Goal: Task Accomplishment & Management: Complete application form

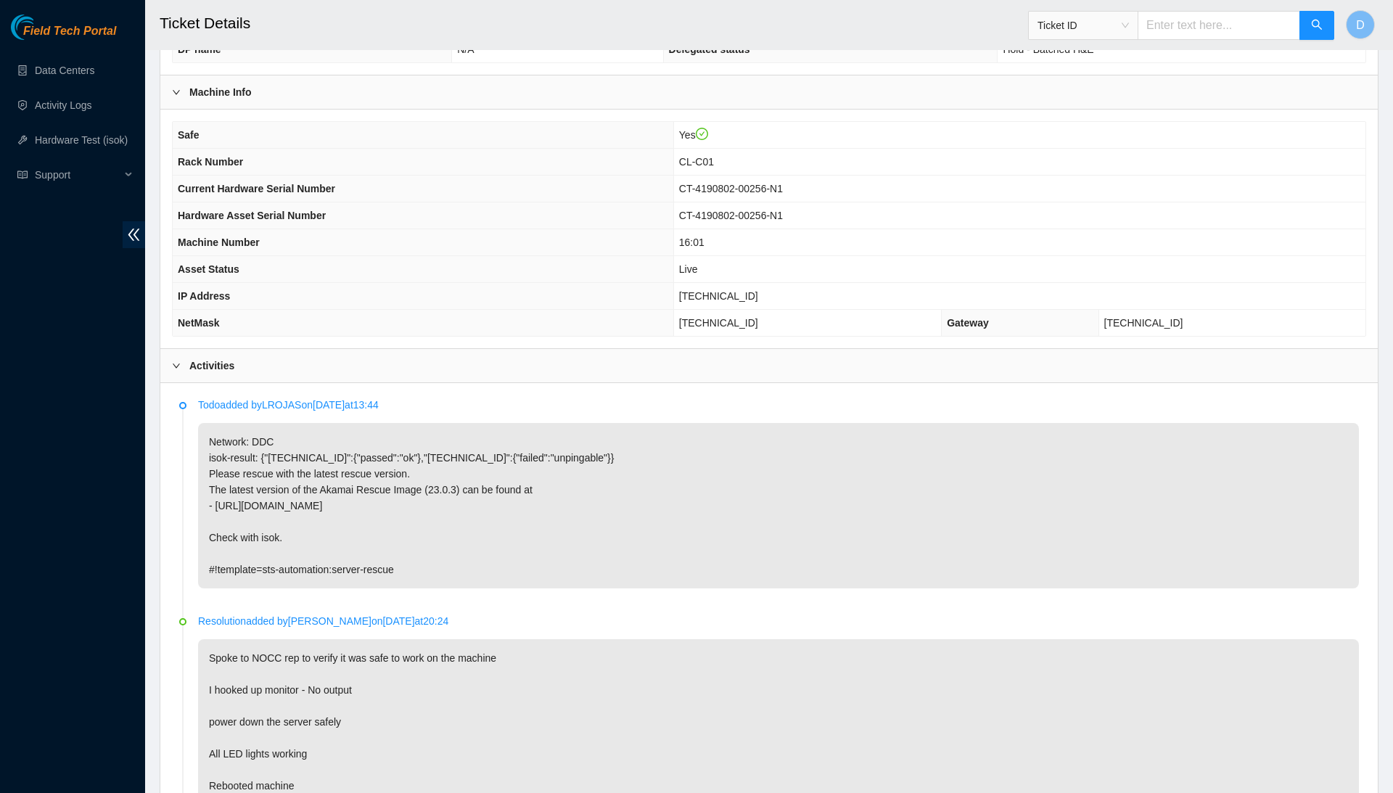
scroll to position [395, 0]
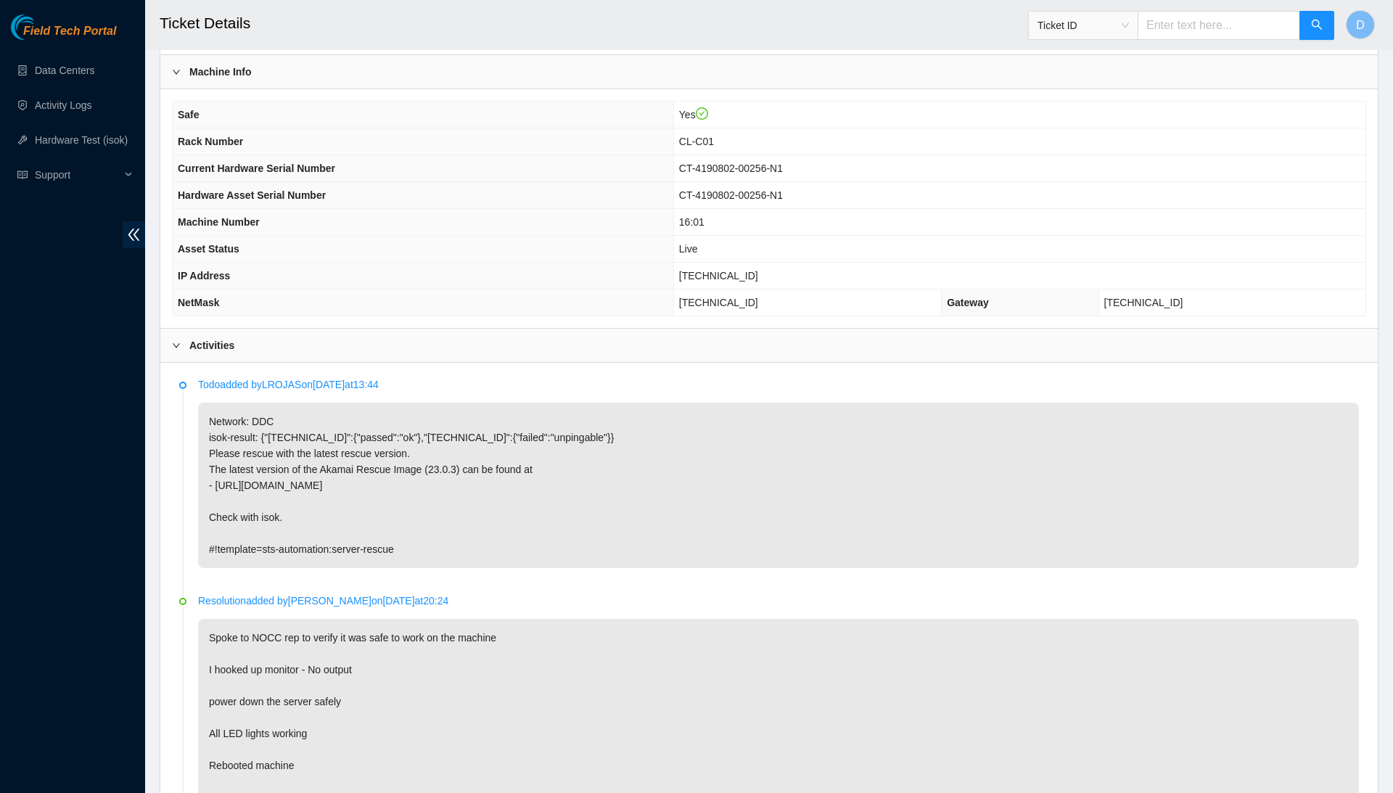
click at [744, 273] on span "[TECHNICAL_ID]" at bounding box center [718, 276] width 79 height 12
copy span "[TECHNICAL_ID]"
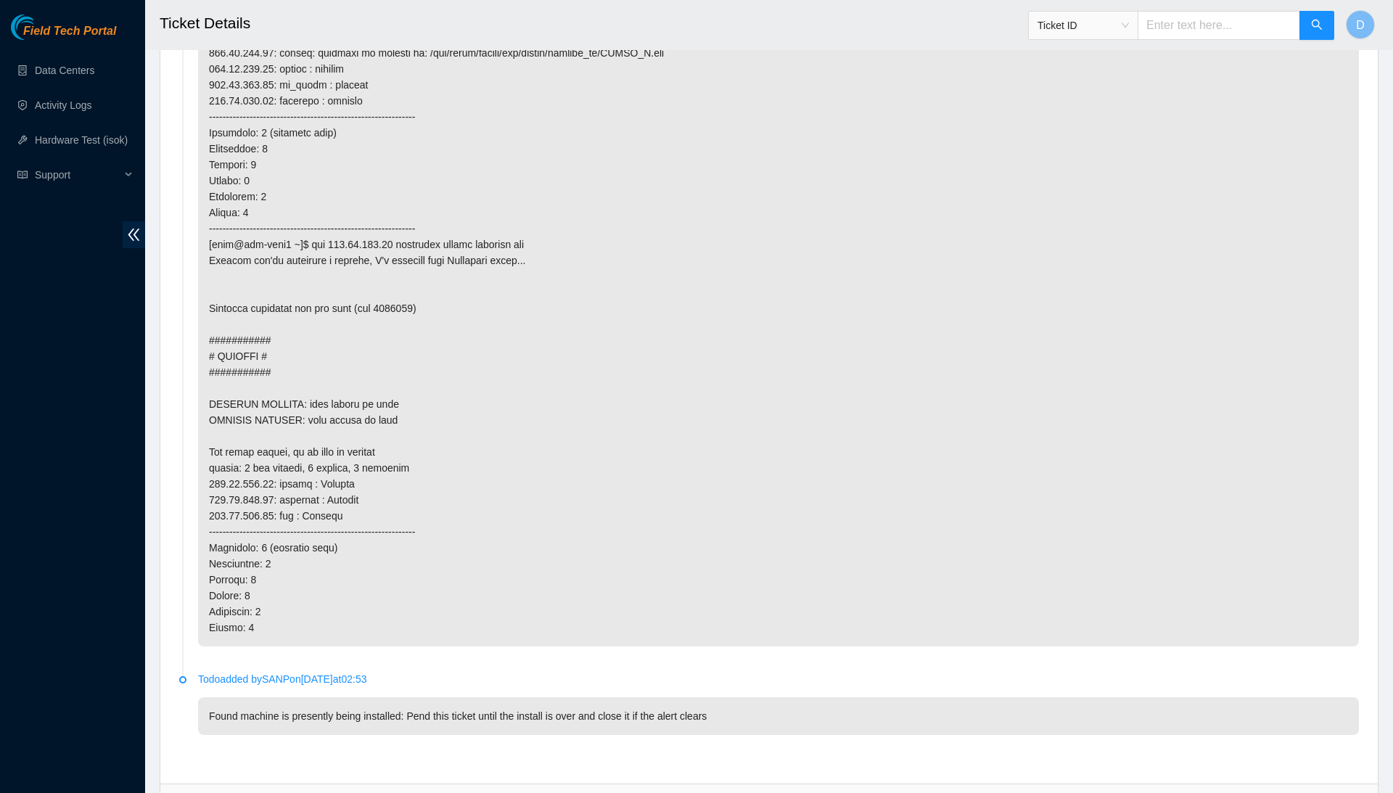
click at [569, 784] on div "Resolutions" at bounding box center [768, 800] width 1217 height 33
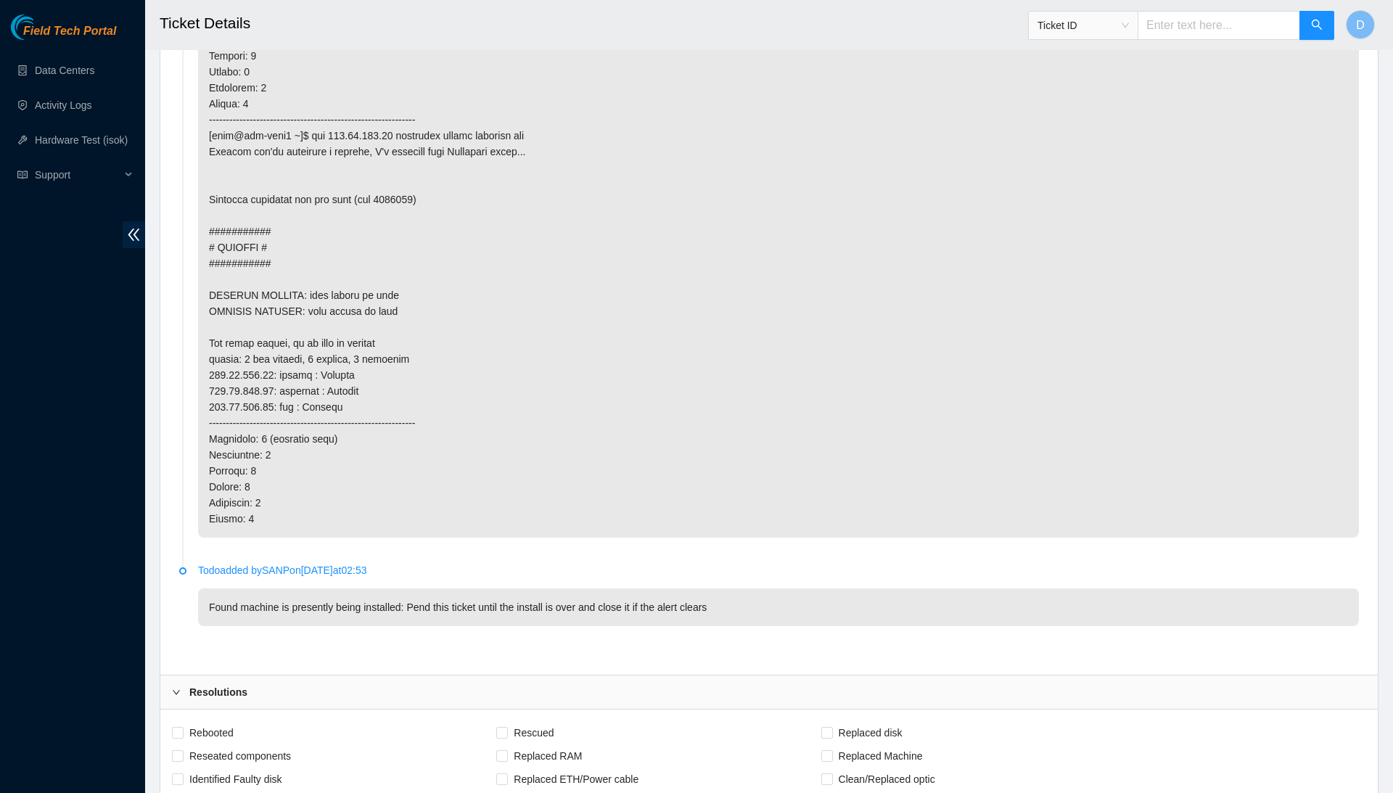
scroll to position [4922, 0]
click at [186, 719] on span "Rebooted" at bounding box center [211, 730] width 56 height 23
click at [182, 725] on input "Rebooted" at bounding box center [177, 730] width 10 height 10
checkbox input "true"
click at [559, 719] on span "Rescued" at bounding box center [533, 730] width 51 height 23
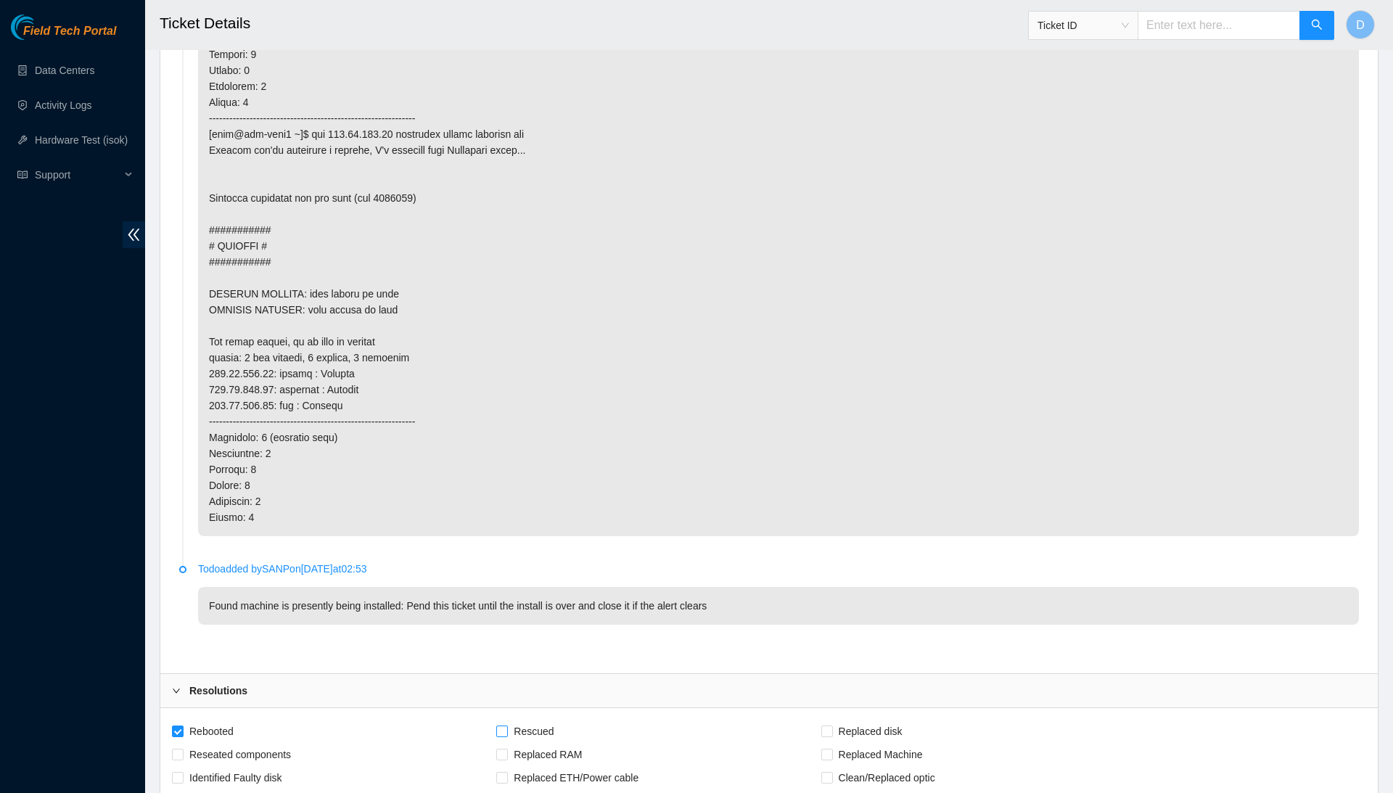
click at [506, 725] on input "Rescued" at bounding box center [501, 730] width 10 height 10
checkbox input "true"
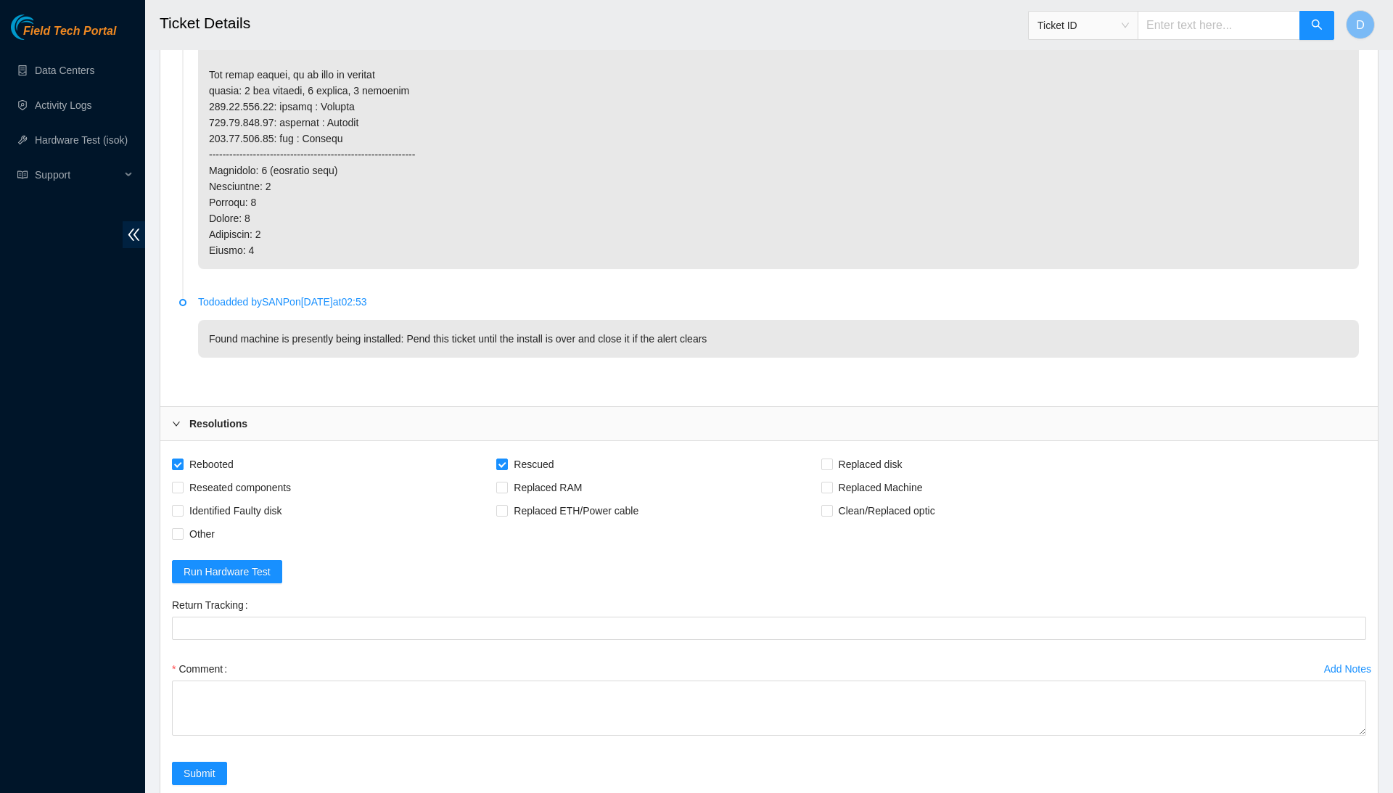
scroll to position [5187, 0]
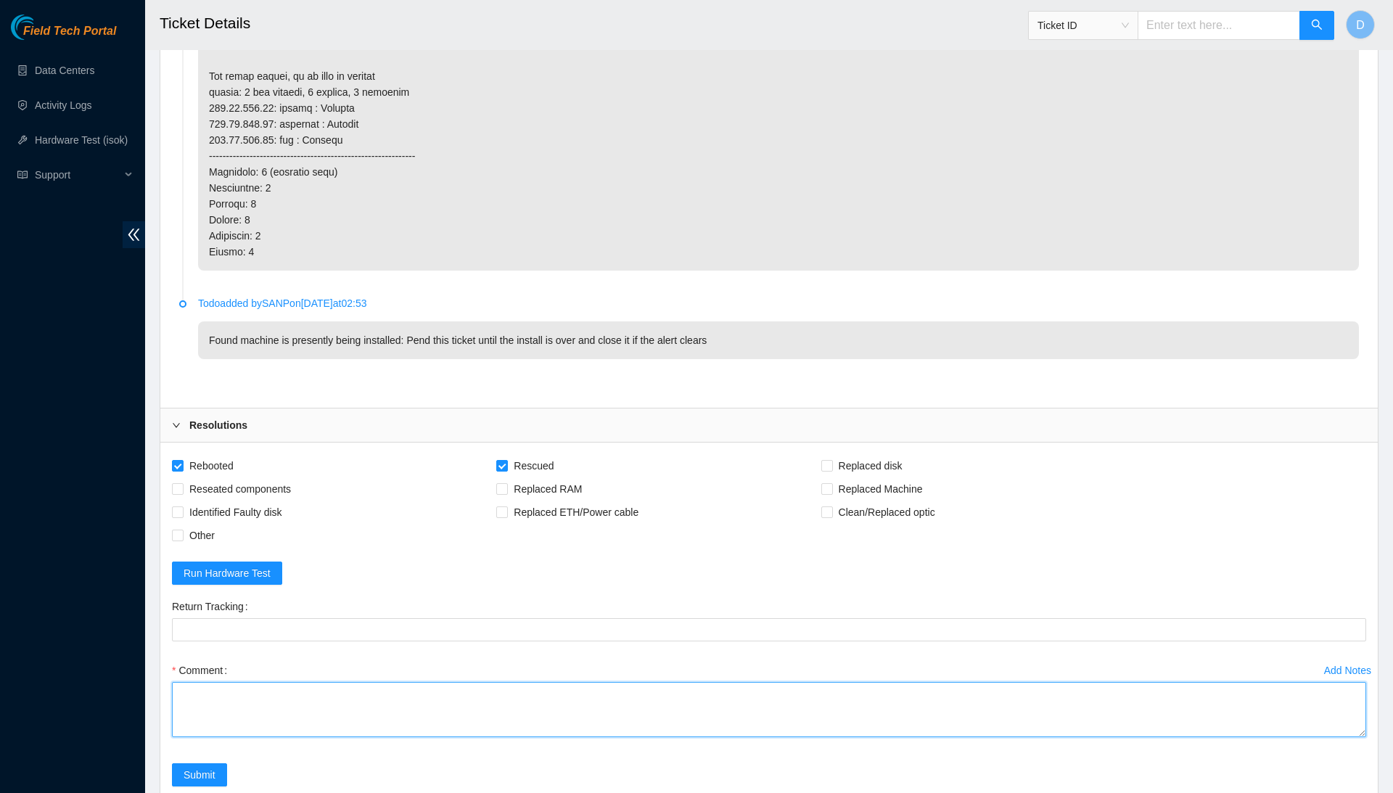
click at [541, 682] on textarea "Comment" at bounding box center [769, 709] width 1194 height 55
click at [370, 682] on textarea "Confirmed with the NOCC to make sure the ticket was safe to be worked on. Conne…" at bounding box center [769, 709] width 1194 height 55
click at [345, 682] on textarea "Confirmed with the NOCC to make sure the ticket was safe to be worked on. Conne…" at bounding box center [769, 709] width 1194 height 55
click at [426, 682] on textarea "Confirmed with the NOCC to make sure the ticket was safe to be worked on. Conne…" at bounding box center [769, 709] width 1194 height 55
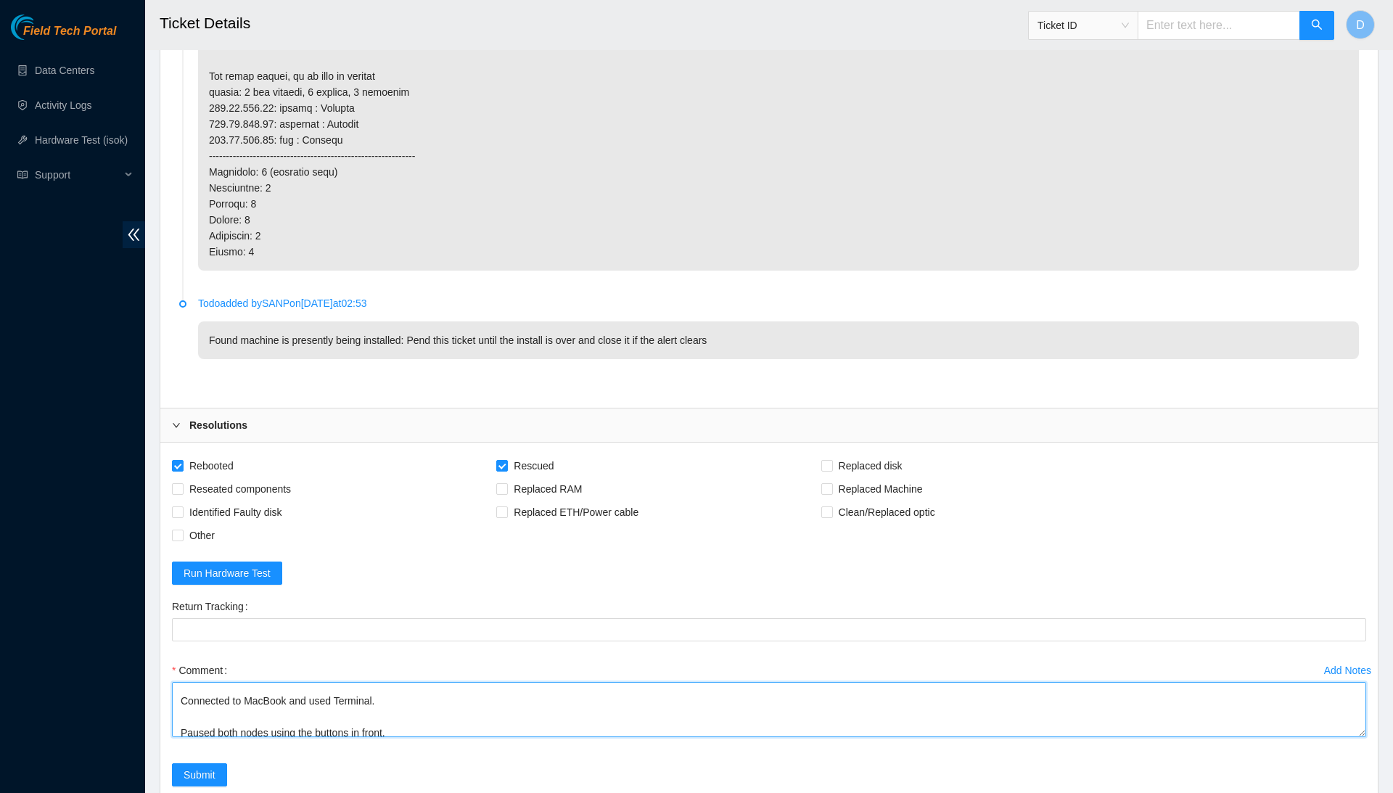
click at [374, 682] on textarea "Confirmed with the NOCC to make sure the ticket was safe to be worked on. Conne…" at bounding box center [769, 709] width 1194 height 55
click at [428, 682] on textarea "Confirmed with the NOCC to make sure the ticket was safe to be worked on. Conne…" at bounding box center [769, 709] width 1194 height 55
click at [421, 682] on textarea "Confirmed with the NOCC to make sure the ticket was safe to be worked on. Conne…" at bounding box center [769, 709] width 1194 height 55
click at [381, 682] on textarea "Confirmed with the NOCC to make sure the ticket was safe to be worked on. Conne…" at bounding box center [769, 709] width 1194 height 55
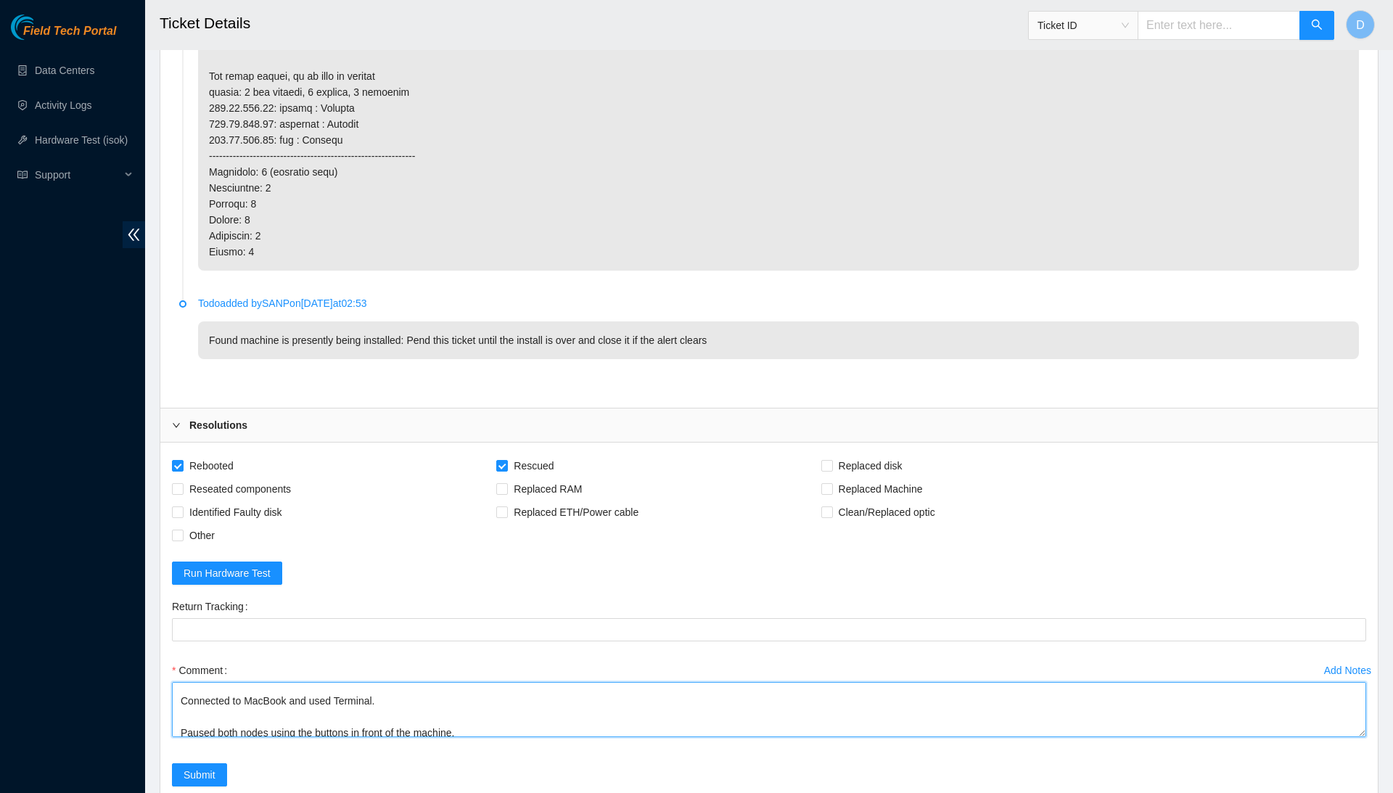
scroll to position [3, 0]
click at [767, 682] on textarea "Confirmed with the NOCC to make sure the ticket was safe to be worked on. Conne…" at bounding box center [769, 709] width 1194 height 55
click at [726, 682] on textarea "Confirmed with the NOCC to make sure the ticket was safe to be worked on. Conne…" at bounding box center [769, 709] width 1194 height 55
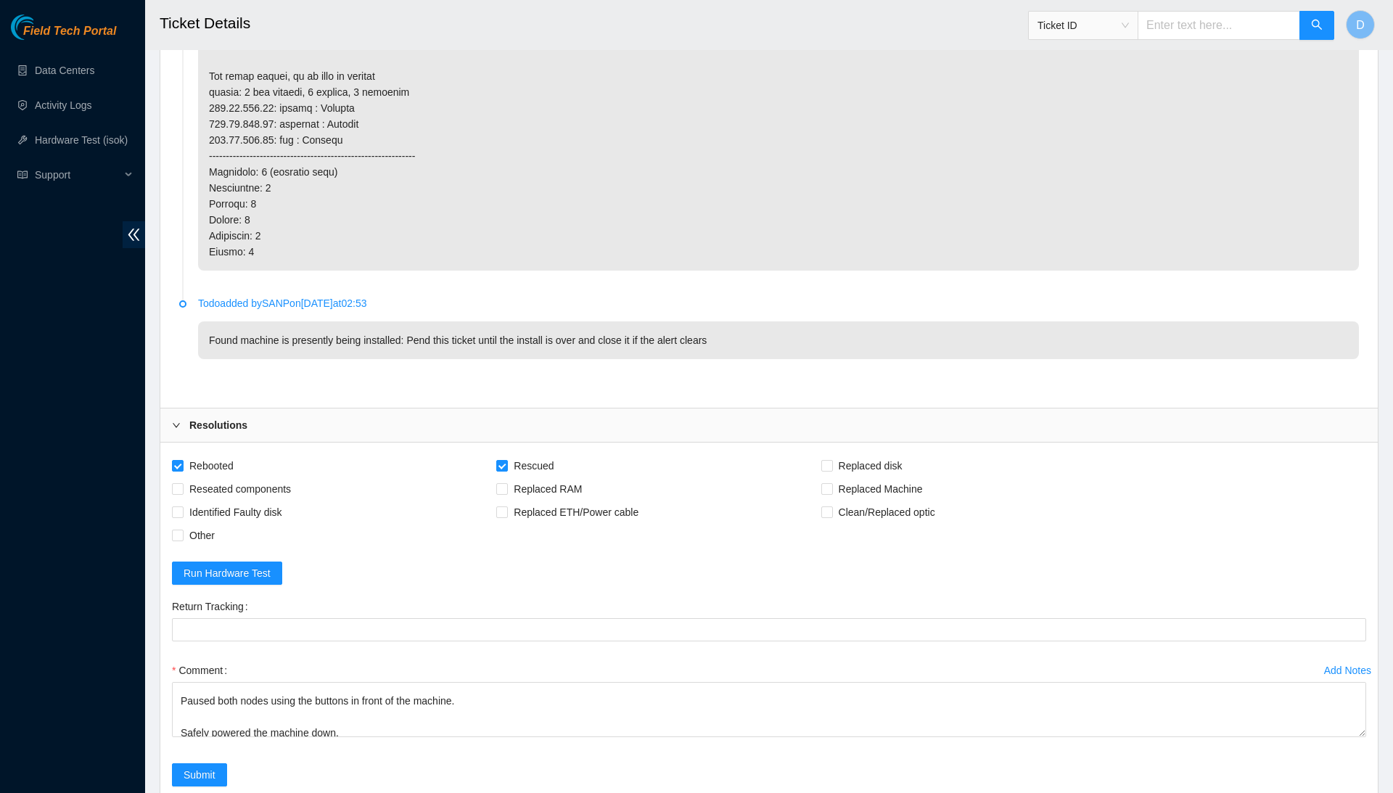
click at [598, 7] on h2 "Ticket Details" at bounding box center [637, 23] width 954 height 46
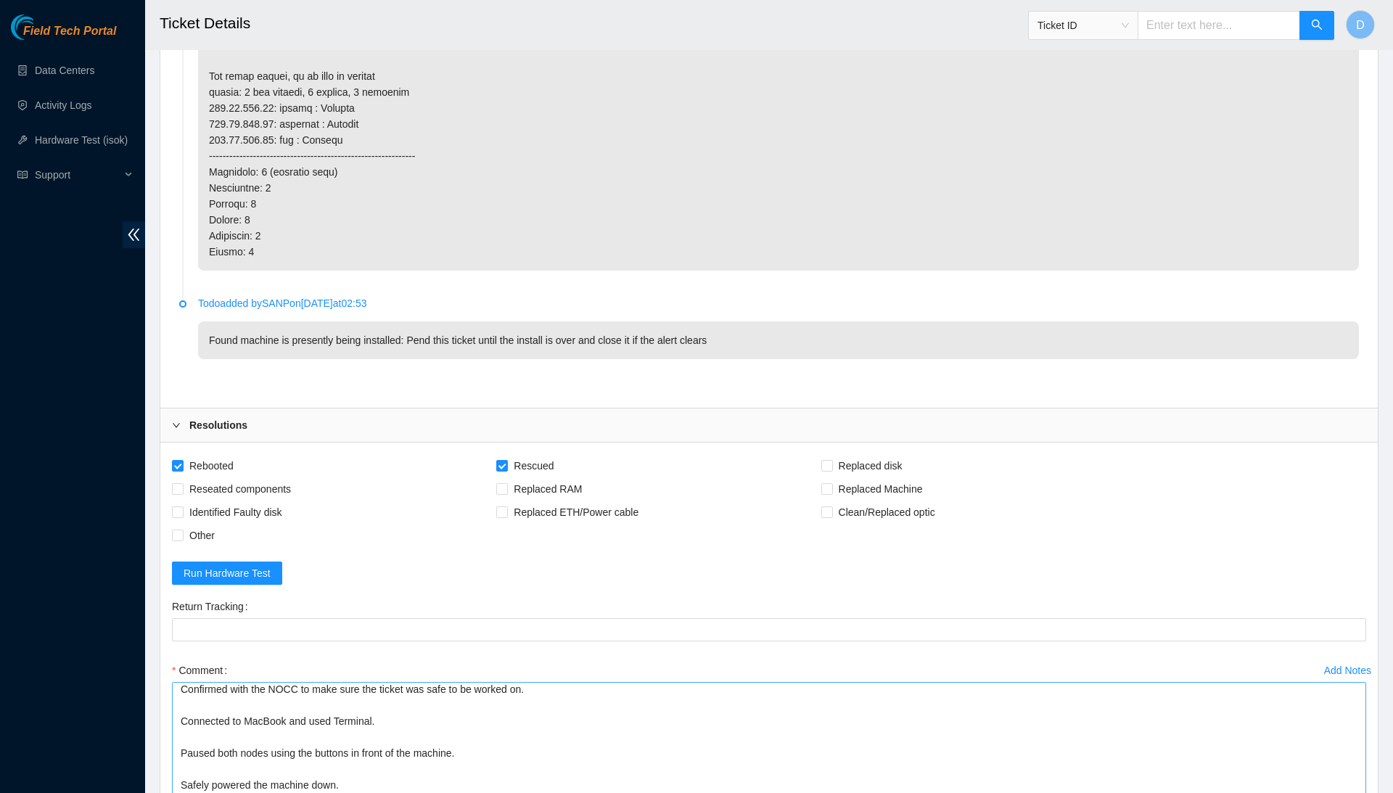
scroll to position [0, 0]
click at [1358, 749] on textarea "Confirmed with the NOCC to make sure the ticket was safe to be worked on. Conne…" at bounding box center [769, 787] width 1194 height 210
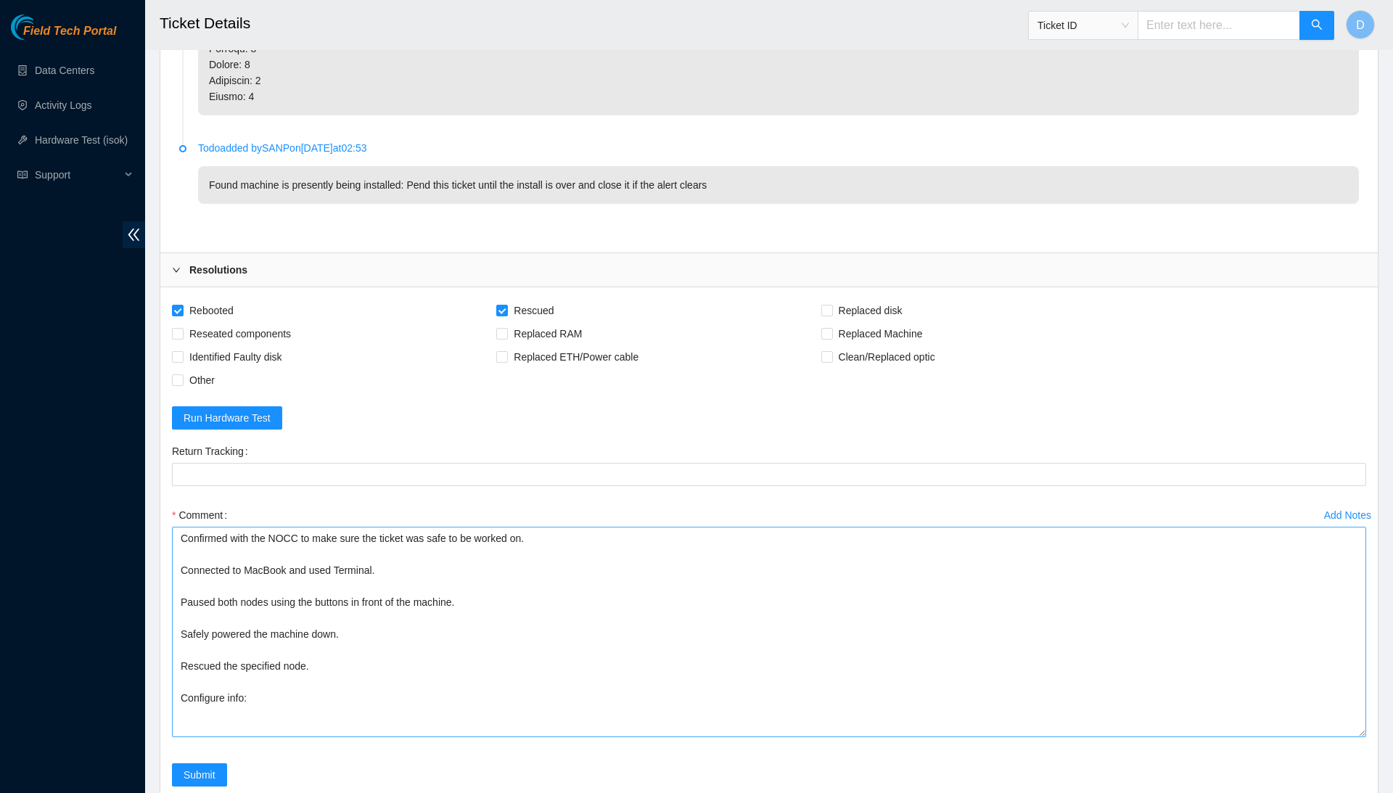
scroll to position [5342, 0]
click at [599, 596] on textarea "Confirmed with the NOCC to make sure the ticket was safe to be worked on. Conne…" at bounding box center [769, 632] width 1194 height 210
paste textarea "[TECHNICAL_ID] : passed: ok N/A [TECHNICAL_ID] : passed: ok"
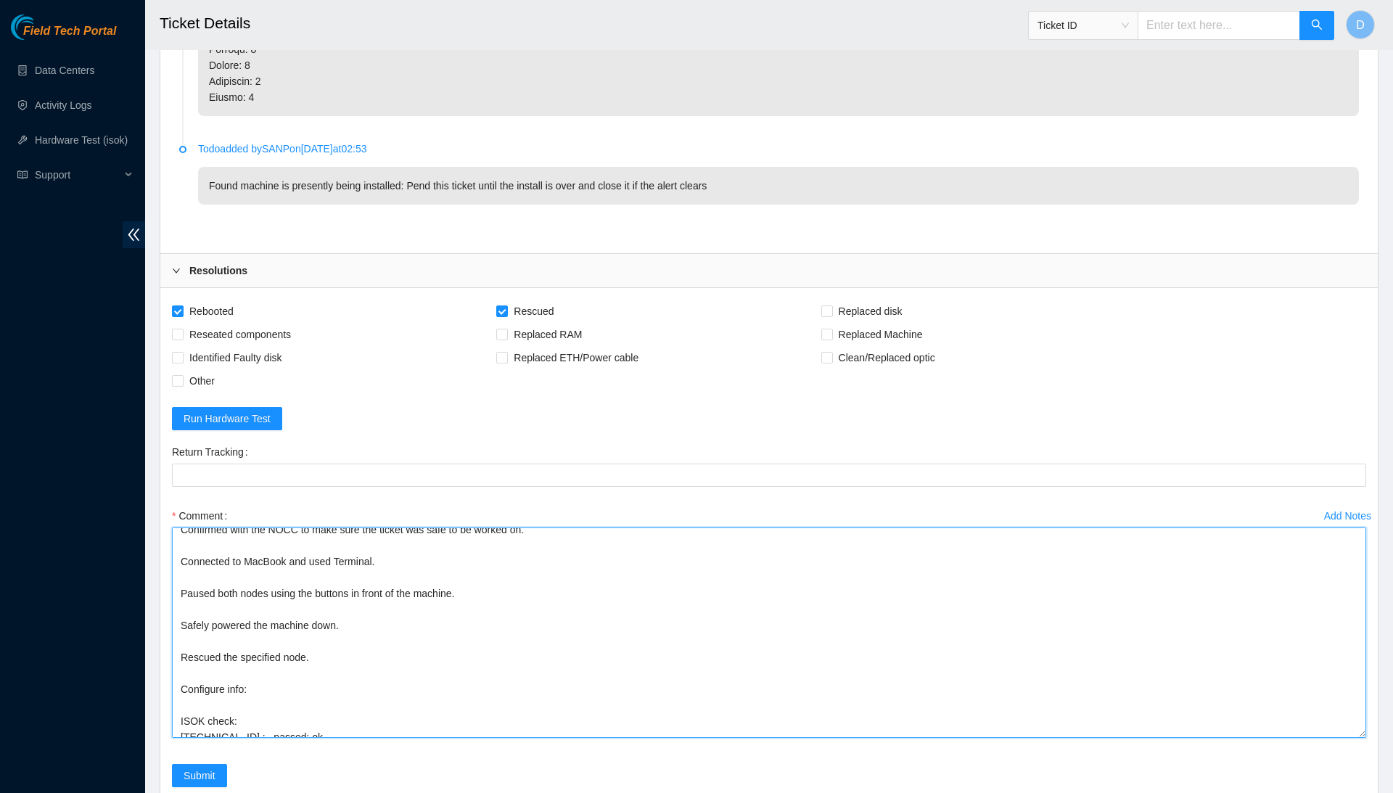
scroll to position [44, 0]
click at [430, 570] on textarea "Confirmed with the NOCC to make sure the ticket was safe to be worked on. Conne…" at bounding box center [769, 632] width 1194 height 210
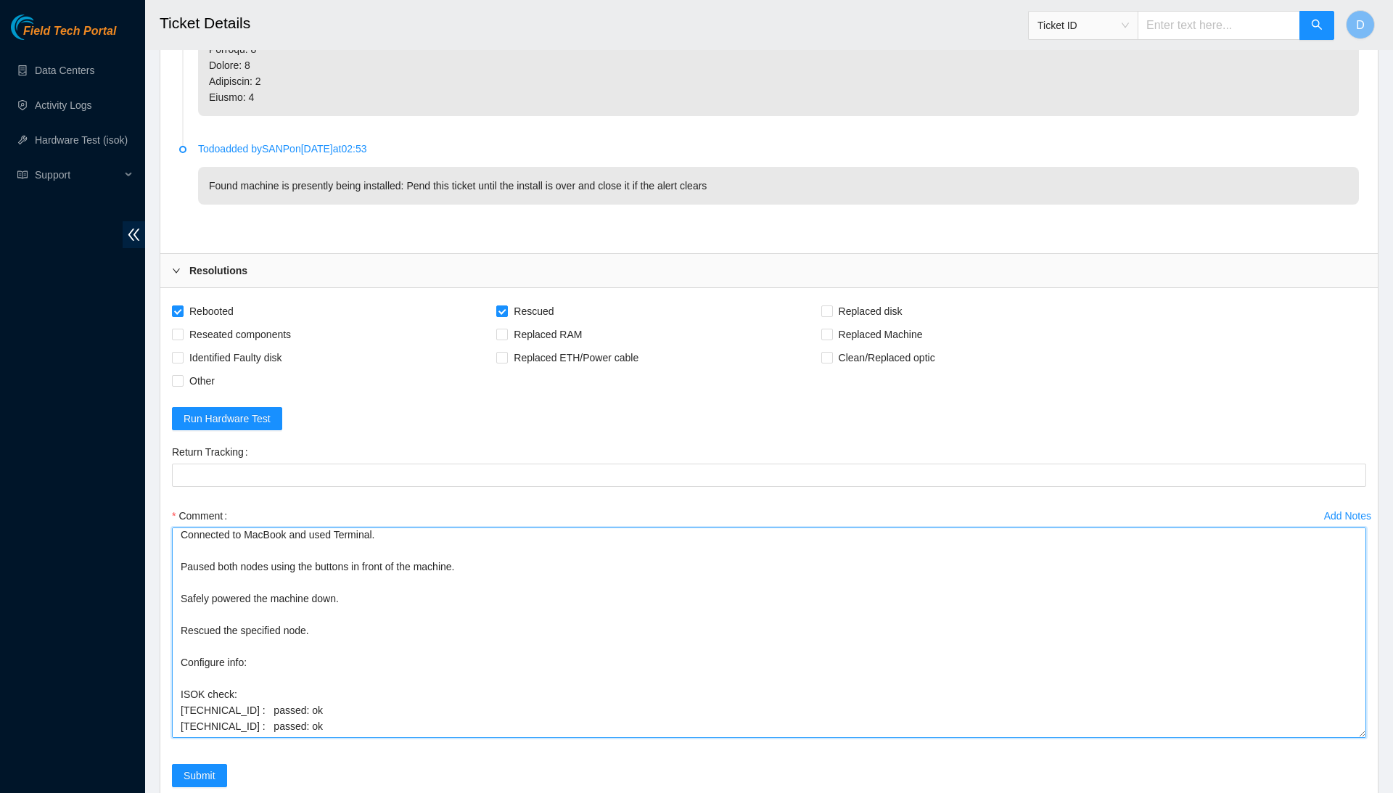
scroll to position [29, 0]
click at [484, 527] on textarea "Confirmed with the NOCC to make sure the ticket was safe to be worked on. Conne…" at bounding box center [769, 632] width 1194 height 210
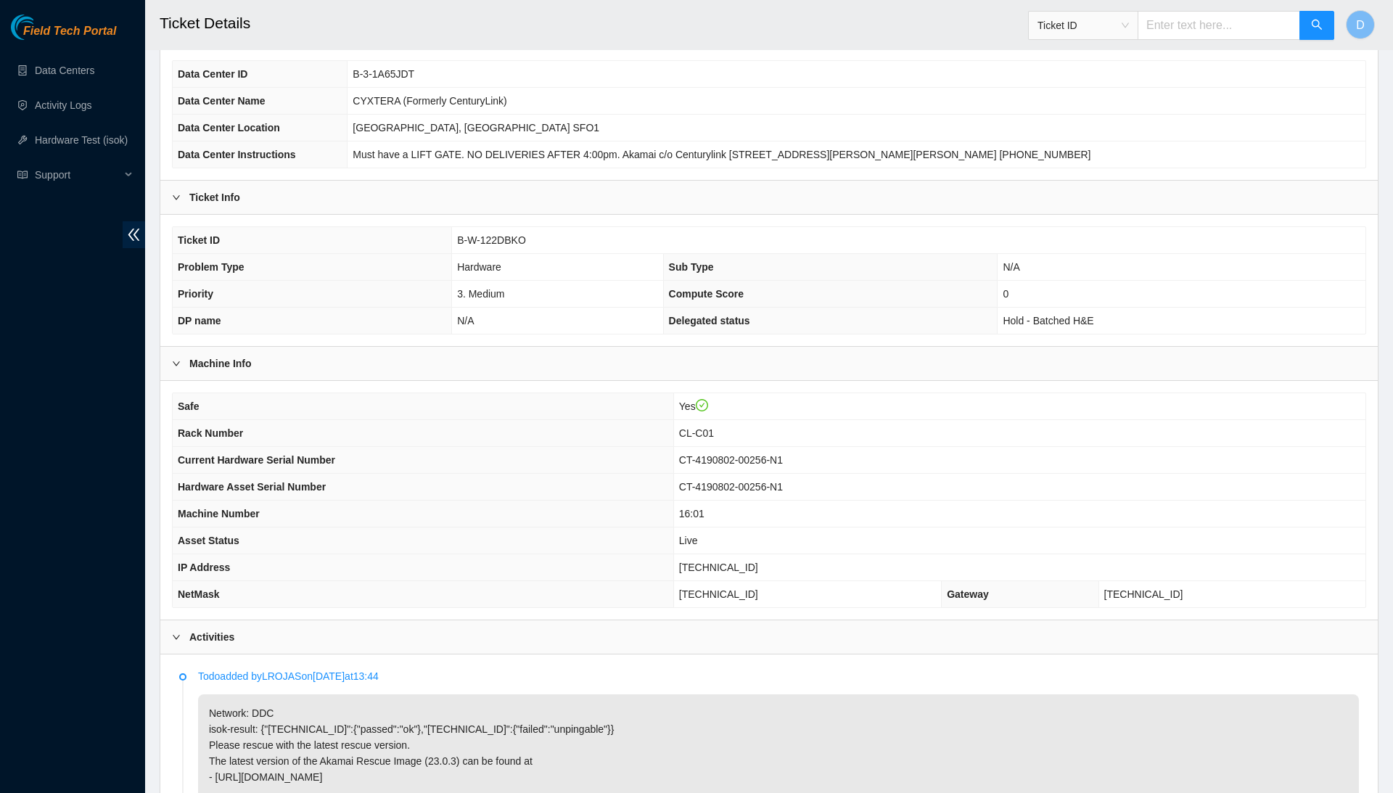
scroll to position [200, 0]
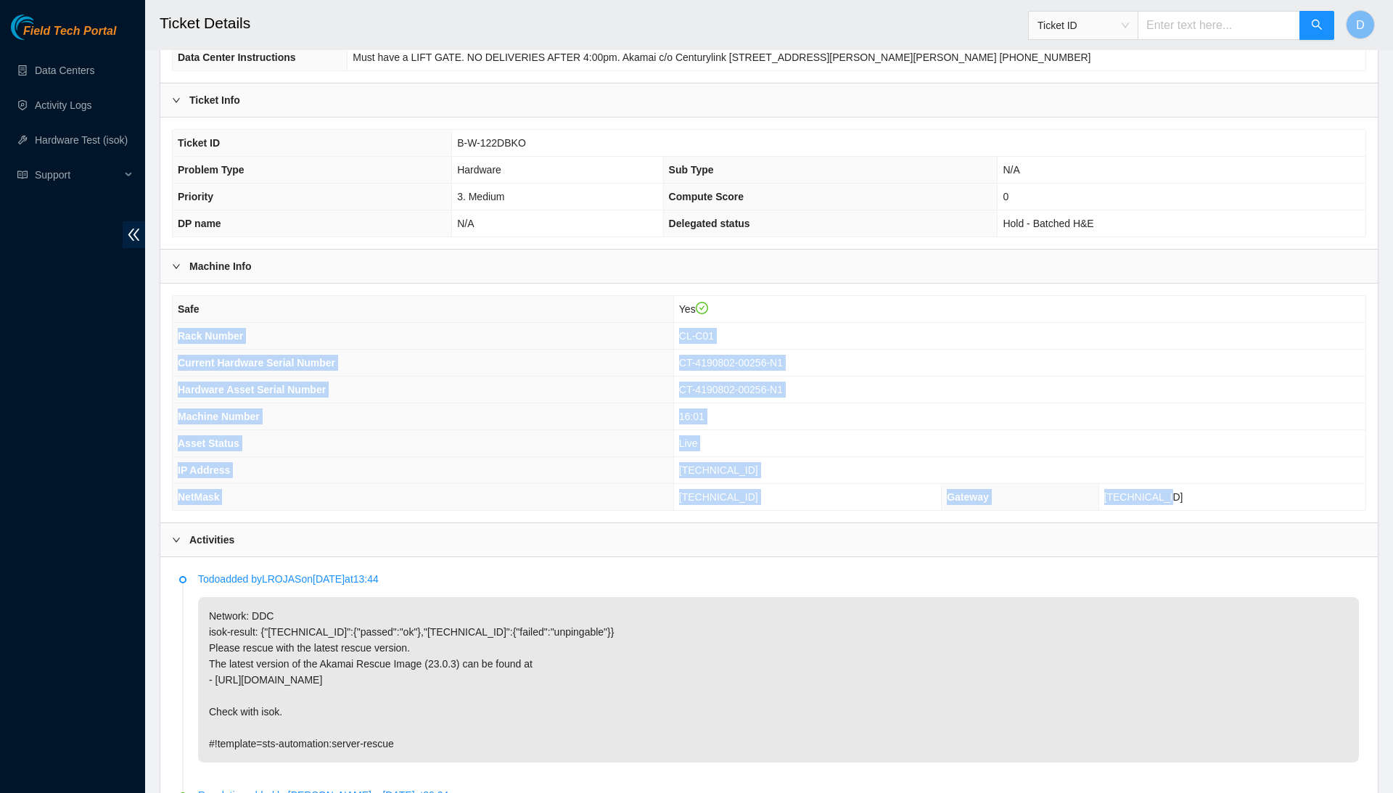
drag, startPoint x: 180, startPoint y: 337, endPoint x: 1228, endPoint y: 500, distance: 1060.8
click at [1228, 500] on tbody "Safe Yes Rack Number CL-C01 Current Hardware Serial Number CT-4190802-00256-N1 …" at bounding box center [769, 403] width 1192 height 214
copy tbody "Rack Number CL-C01 Current Hardware Serial Number CT-4190802-00256-N1 Hardware …"
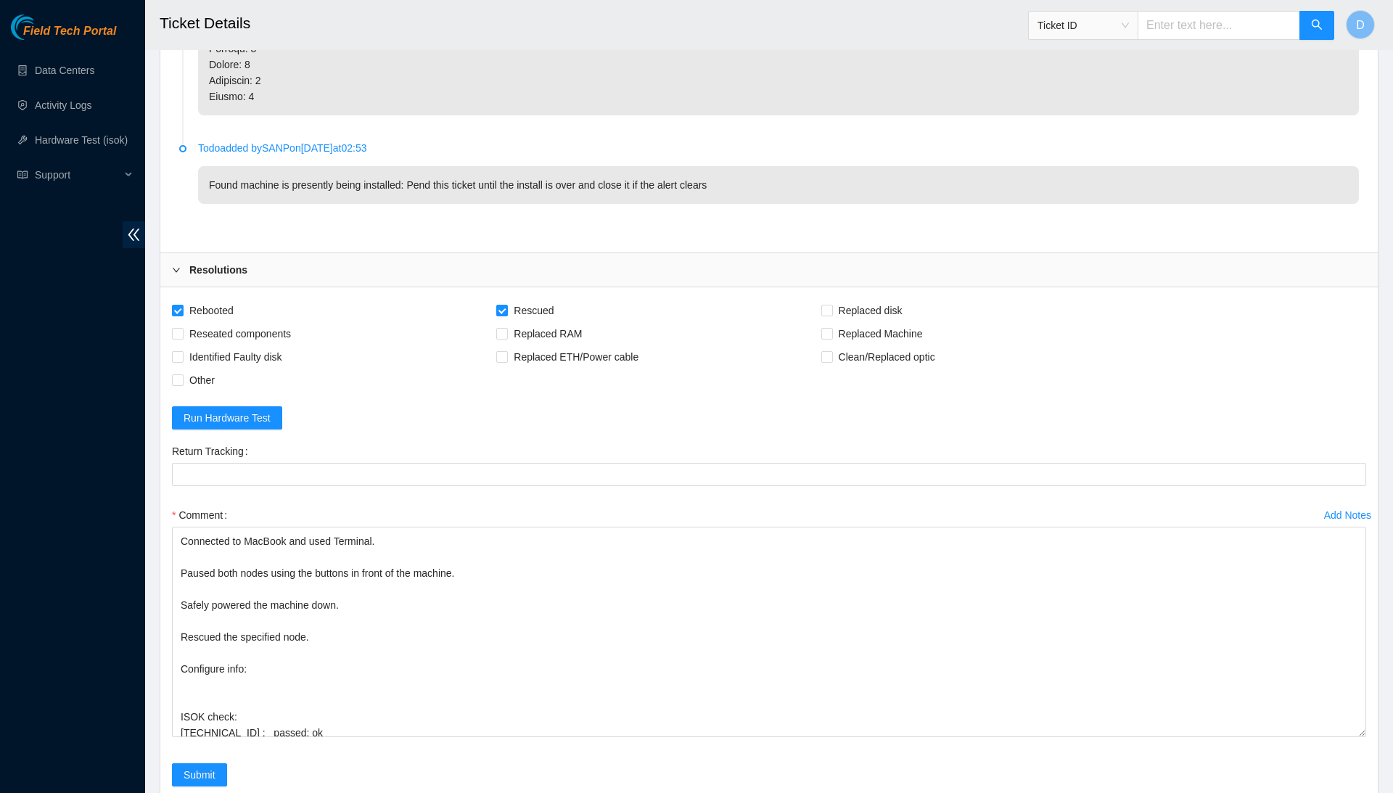
scroll to position [5342, 0]
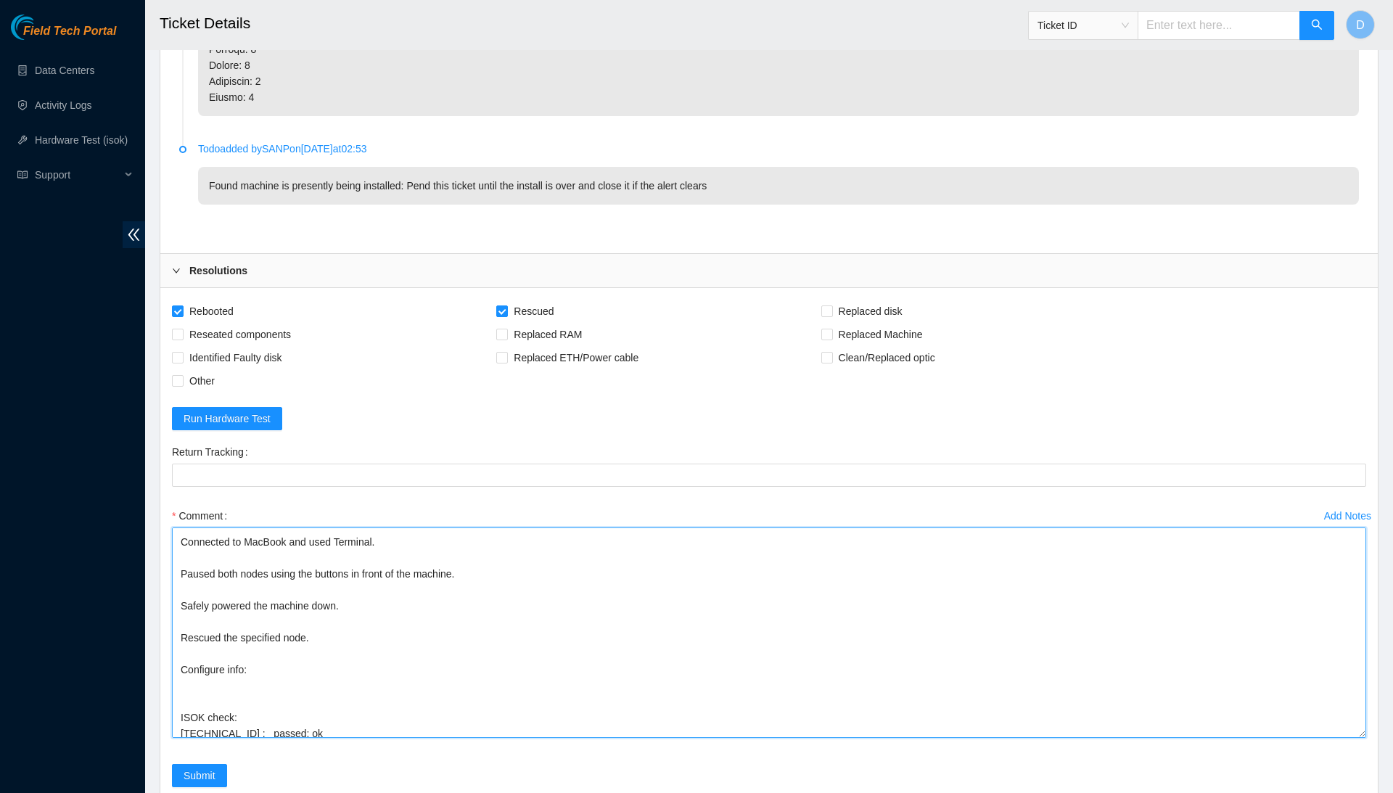
click at [316, 543] on textarea "Confirmed with the NOCC to make sure the ticket was safe to be worked on. Conne…" at bounding box center [769, 632] width 1194 height 210
paste textarea "Rack Number CL-C01 Current Hardware Serial Number CT-4190802-00256-N1 Hardware …"
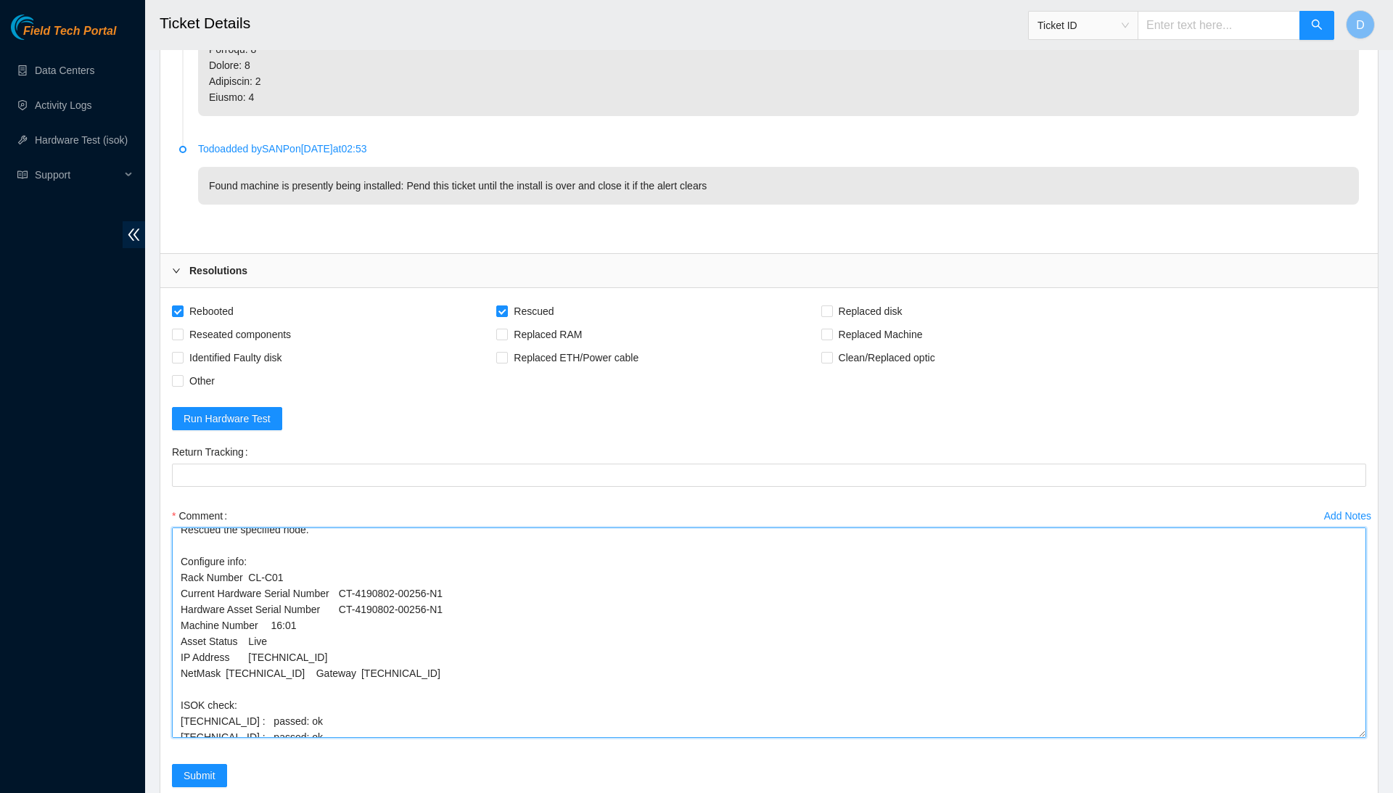
click at [323, 527] on textarea "Confirmed with the NOCC to make sure the ticket was safe to be worked on. Conne…" at bounding box center [769, 632] width 1194 height 210
click at [229, 540] on textarea "Confirmed with the NOCC to make sure the ticket was safe to be worked on. Conne…" at bounding box center [769, 632] width 1194 height 210
click at [225, 527] on textarea "Confirmed with the NOCC to make sure the ticket was safe to be worked on. Conne…" at bounding box center [769, 632] width 1194 height 210
click at [227, 527] on textarea "Confirmed with the NOCC to make sure the ticket was safe to be worked on. Conne…" at bounding box center [769, 632] width 1194 height 210
click at [251, 527] on textarea "Confirmed with the NOCC to make sure the ticket was safe to be worked on. Conne…" at bounding box center [769, 632] width 1194 height 210
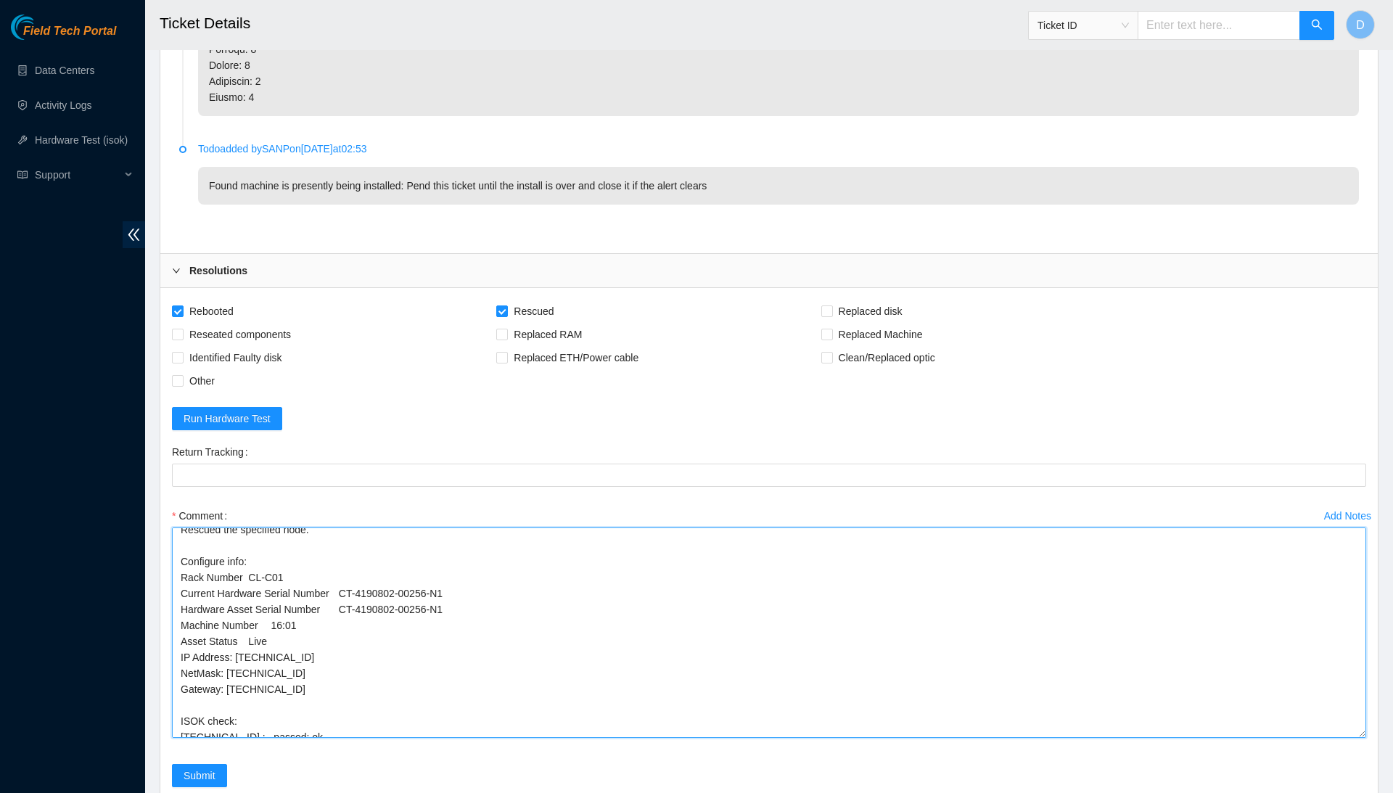
click at [259, 527] on textarea "Confirmed with the NOCC to make sure the ticket was safe to be worked on. Conne…" at bounding box center [769, 632] width 1194 height 210
click at [276, 527] on textarea "Confirmed with the NOCC to make sure the ticket was safe to be worked on. Conne…" at bounding box center [769, 632] width 1194 height 210
click at [348, 527] on textarea "Confirmed with the NOCC to make sure the ticket was safe to be worked on. Conne…" at bounding box center [769, 632] width 1194 height 210
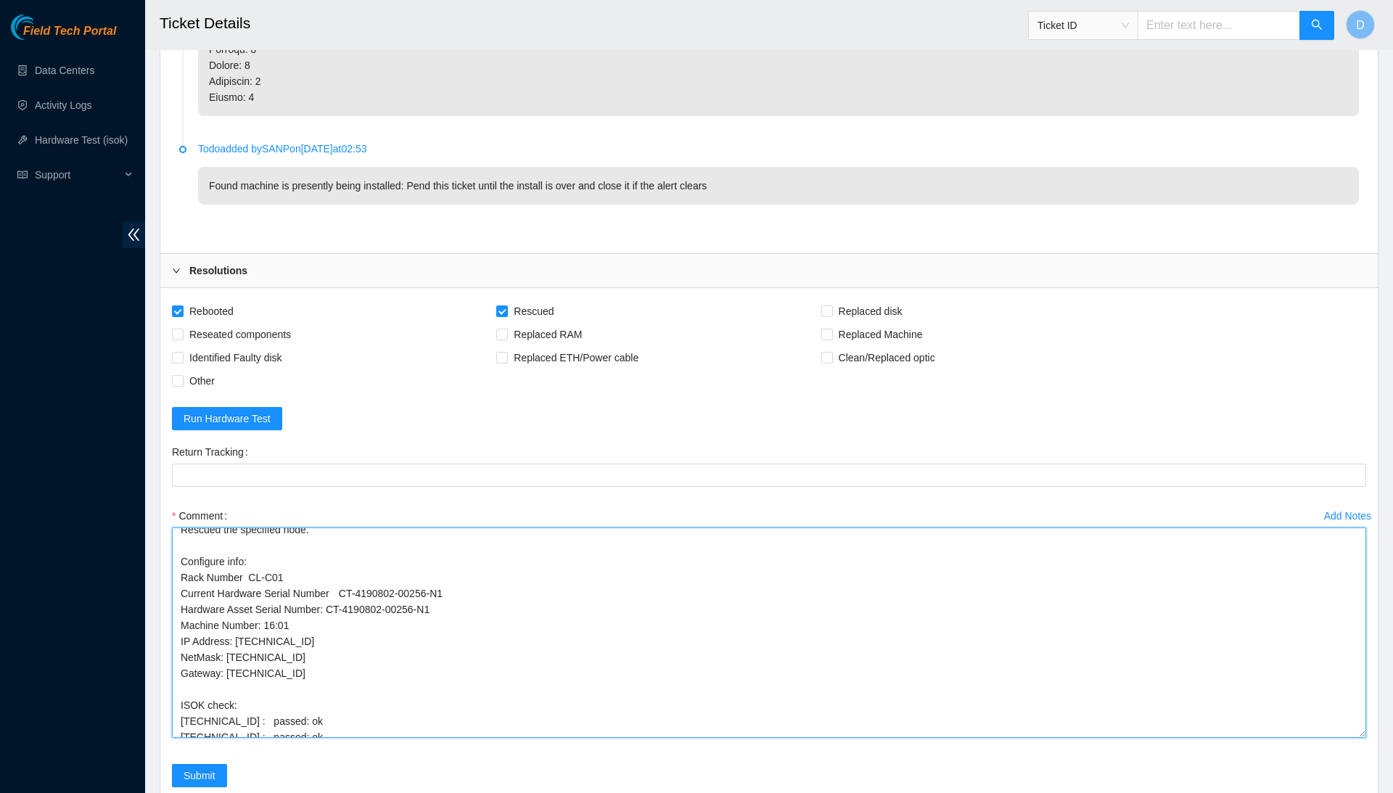
click at [348, 527] on textarea "Confirmed with the NOCC to make sure the ticket was safe to be worked on. Conne…" at bounding box center [769, 632] width 1194 height 210
click at [249, 527] on textarea "Confirmed with the NOCC to make sure the ticket was safe to be worked on. Conne…" at bounding box center [769, 632] width 1194 height 210
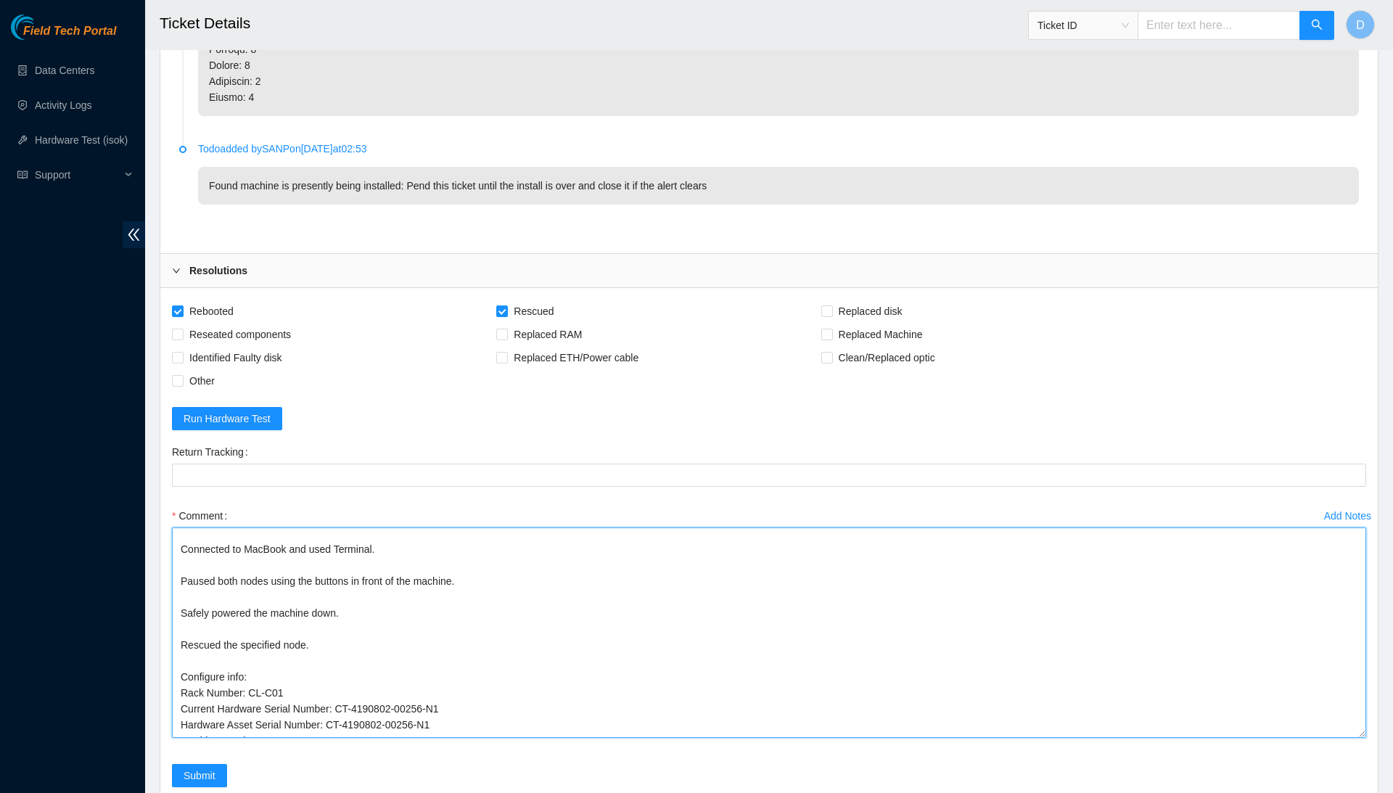
scroll to position [0, 0]
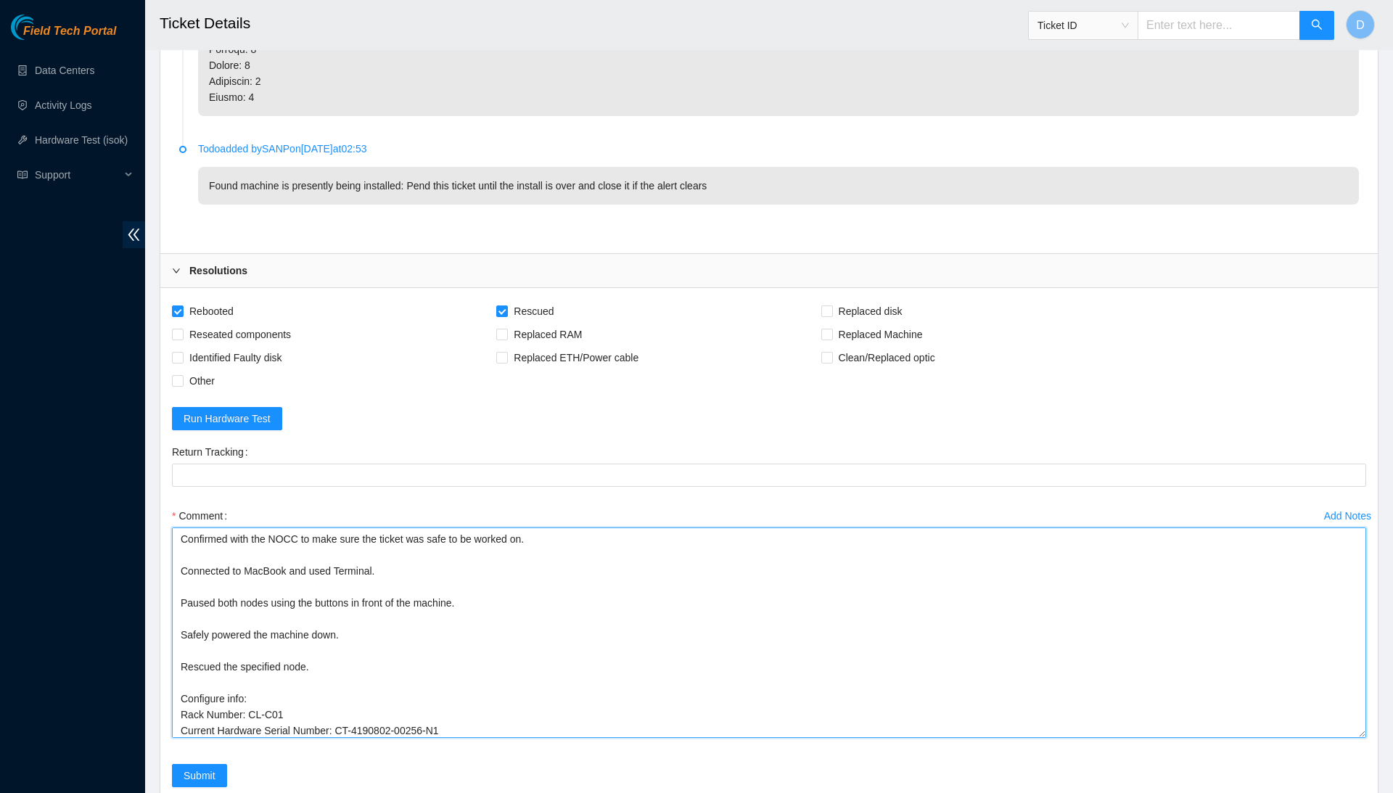
drag, startPoint x: 354, startPoint y: 587, endPoint x: 322, endPoint y: 289, distance: 299.1
click at [322, 300] on form "Rebooted Rescued Replaced disk Reseated components Replaced RAM Replaced Machin…" at bounding box center [769, 552] width 1194 height 505
type textarea "Confirmed with the NOCC to make sure the ticket was safe to be worked on. Conne…"
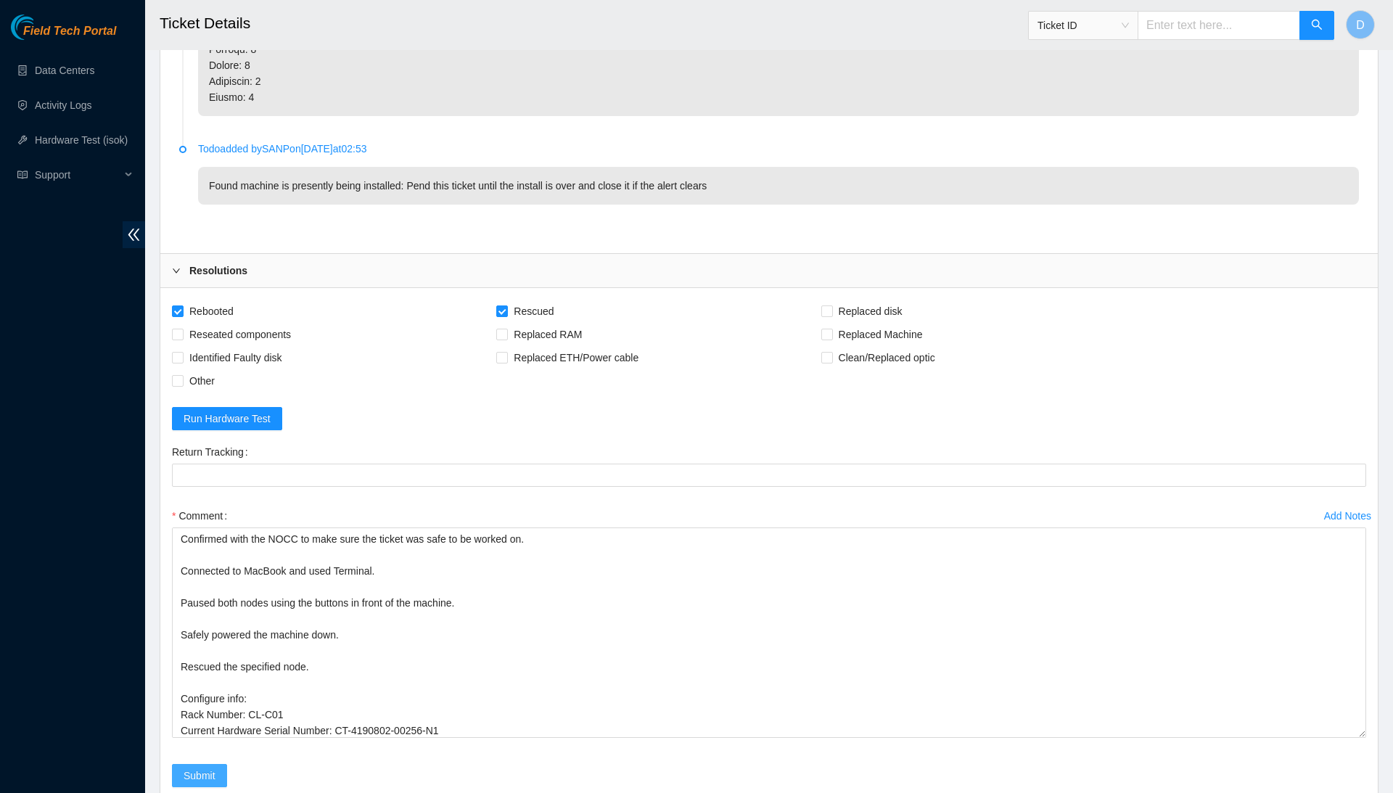
click at [199, 767] on span "Submit" at bounding box center [199, 775] width 32 height 16
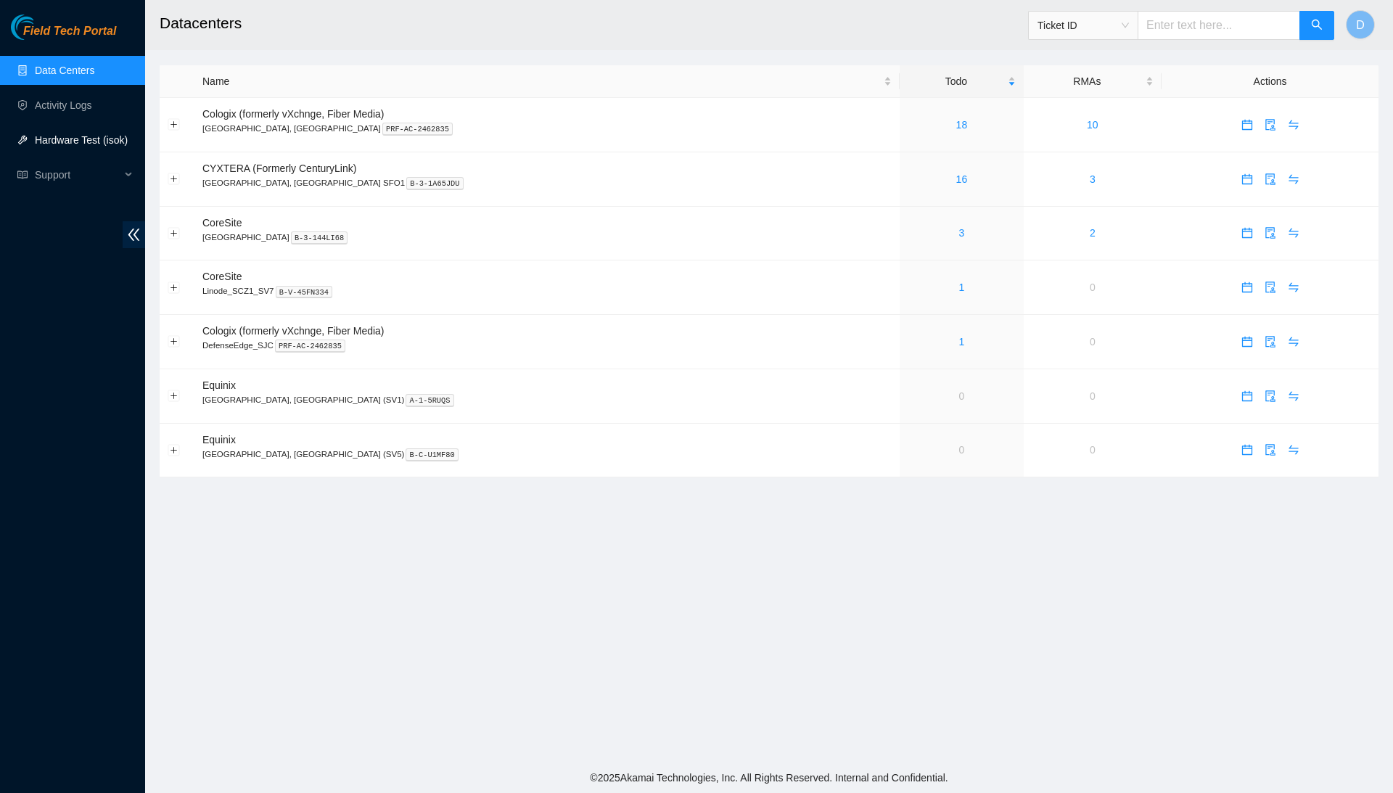
click at [103, 138] on link "Hardware Test (isok)" at bounding box center [81, 140] width 93 height 12
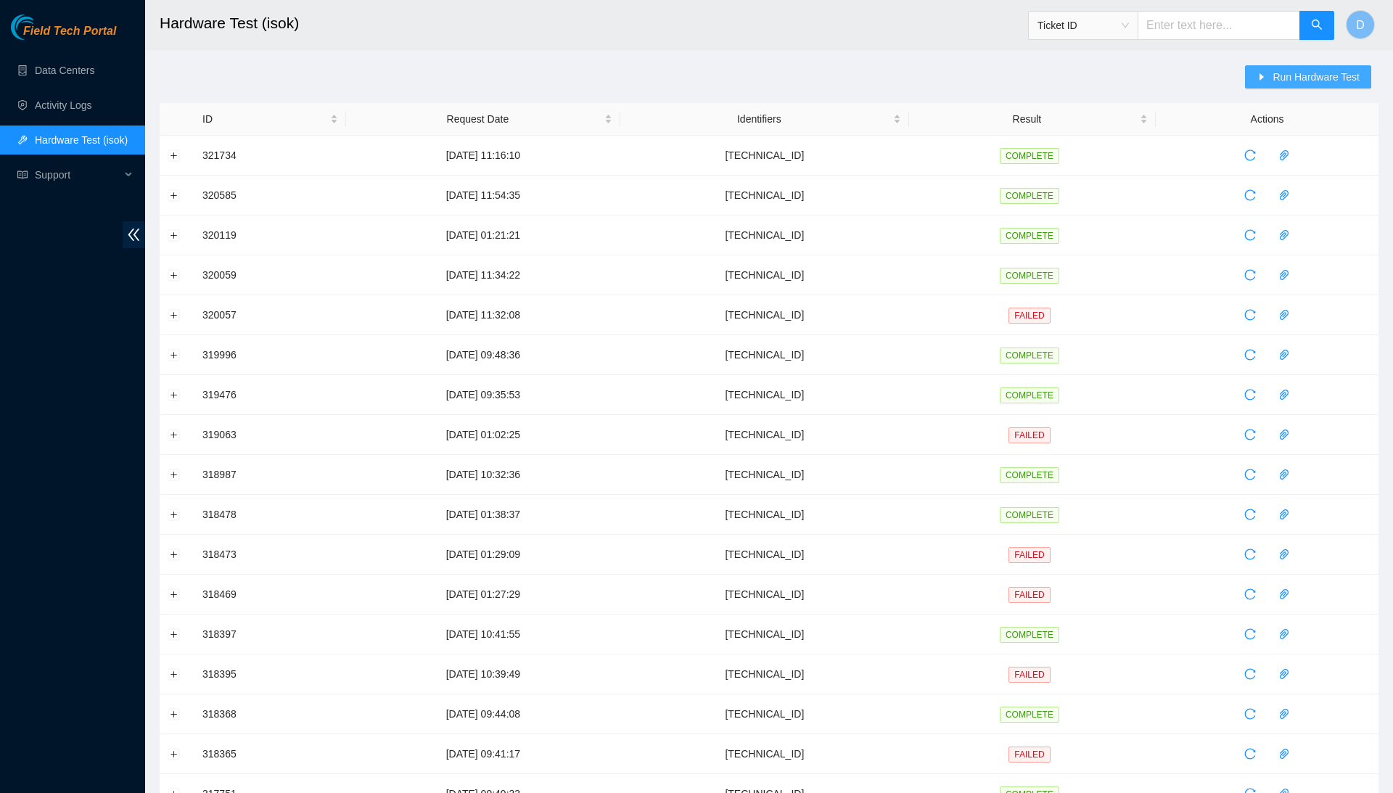
click at [1272, 71] on span "Run Hardware Test" at bounding box center [1315, 77] width 87 height 16
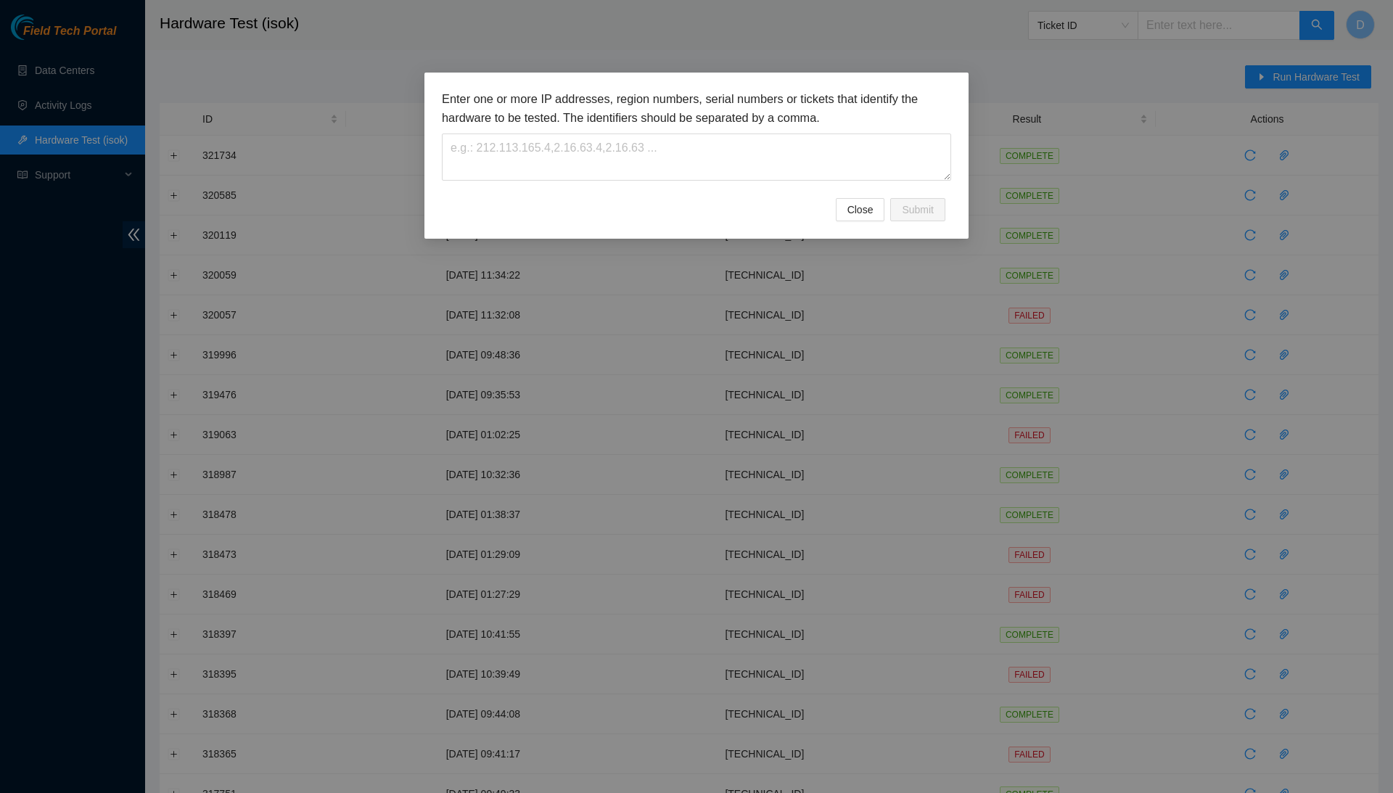
click at [779, 189] on div "Enter one or more IP addresses, region numbers, serial numbers or tickets that …" at bounding box center [696, 144] width 509 height 108
click at [781, 174] on textarea at bounding box center [696, 156] width 509 height 47
paste textarea "[TECHNICAL_ID]"
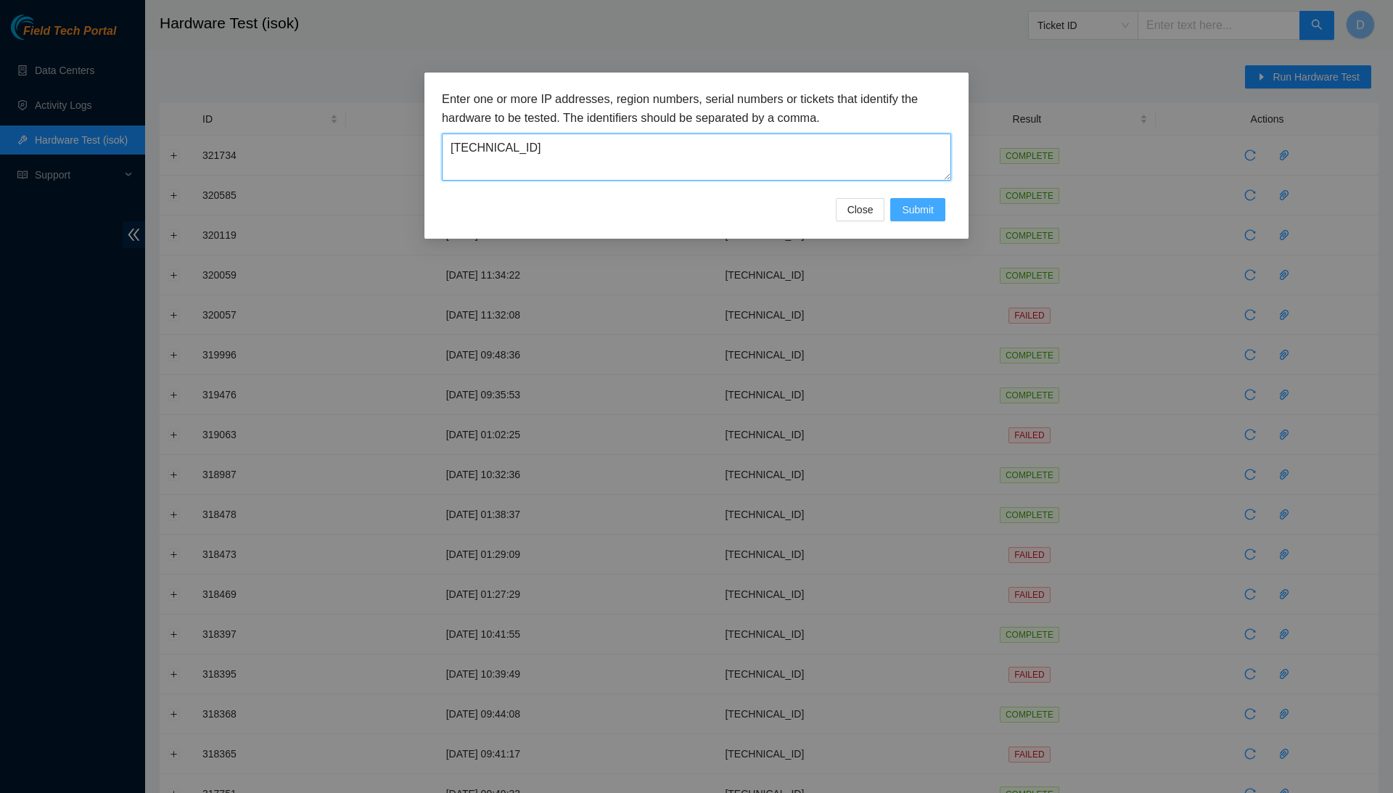
type textarea "[TECHNICAL_ID]"
click at [909, 215] on span "Submit" at bounding box center [918, 210] width 32 height 16
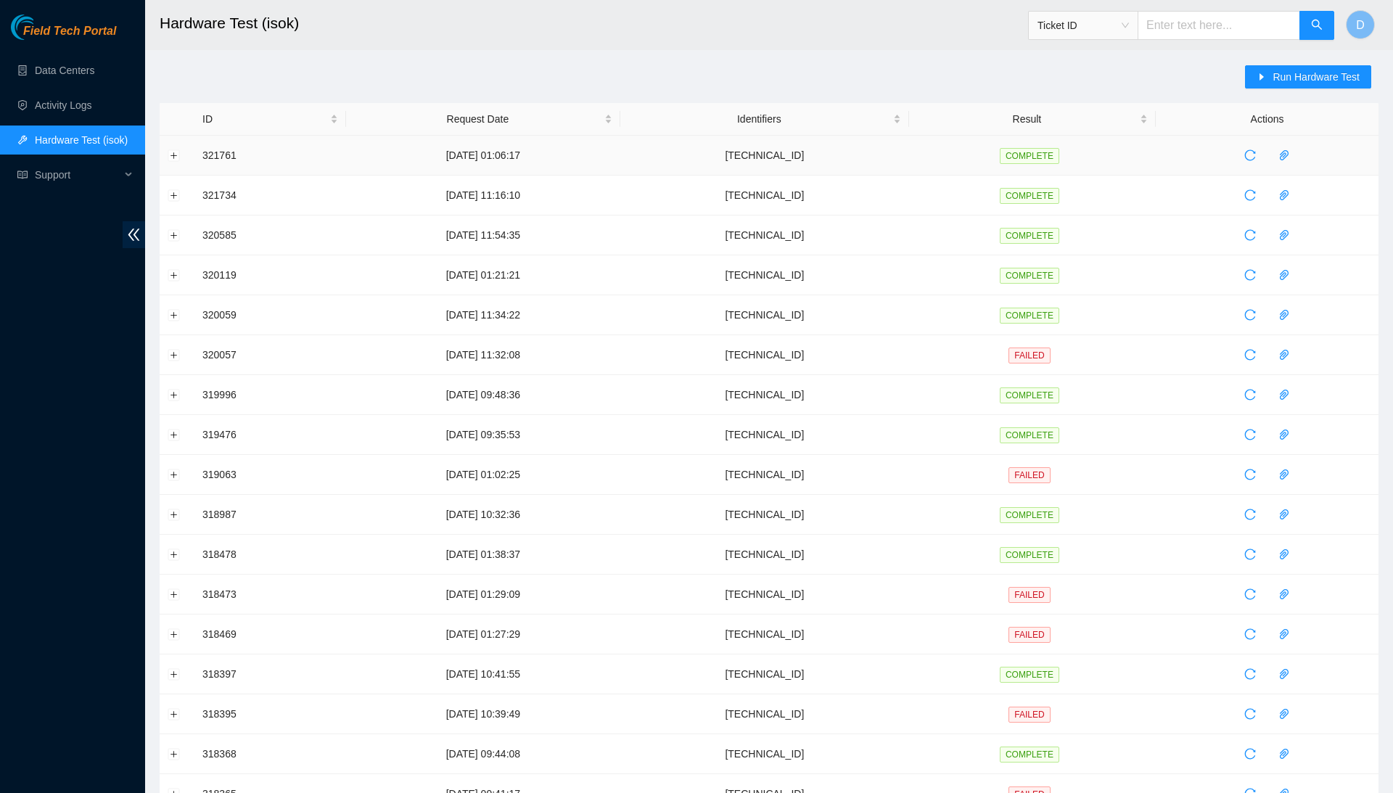
click at [167, 161] on td at bounding box center [177, 156] width 35 height 40
click at [175, 152] on button "Expand row" at bounding box center [174, 155] width 12 height 12
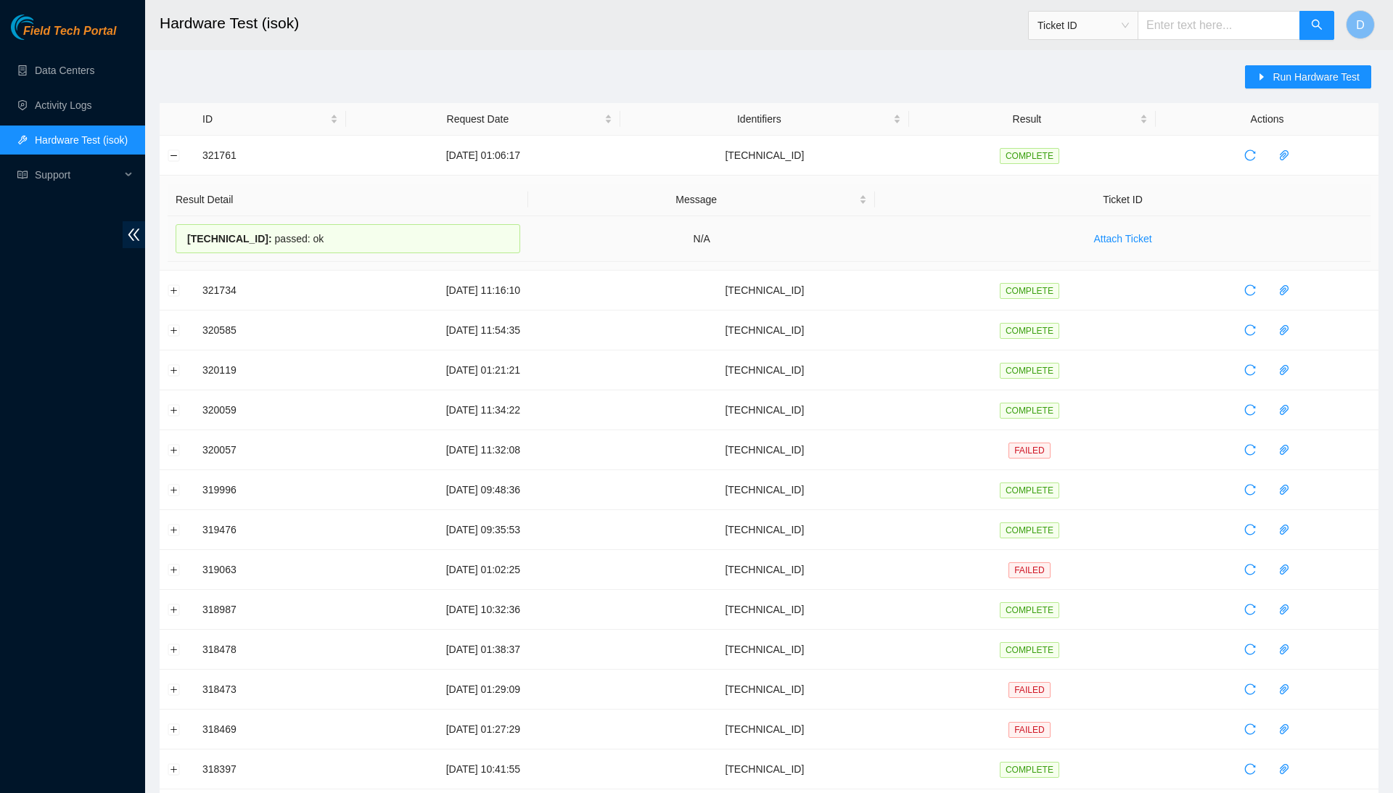
click at [288, 241] on div "23.33.87.52 : passed: ok" at bounding box center [348, 238] width 345 height 29
copy div "23.33.87.52 : passed: ok"
click at [170, 157] on button "Collapse row" at bounding box center [174, 155] width 12 height 12
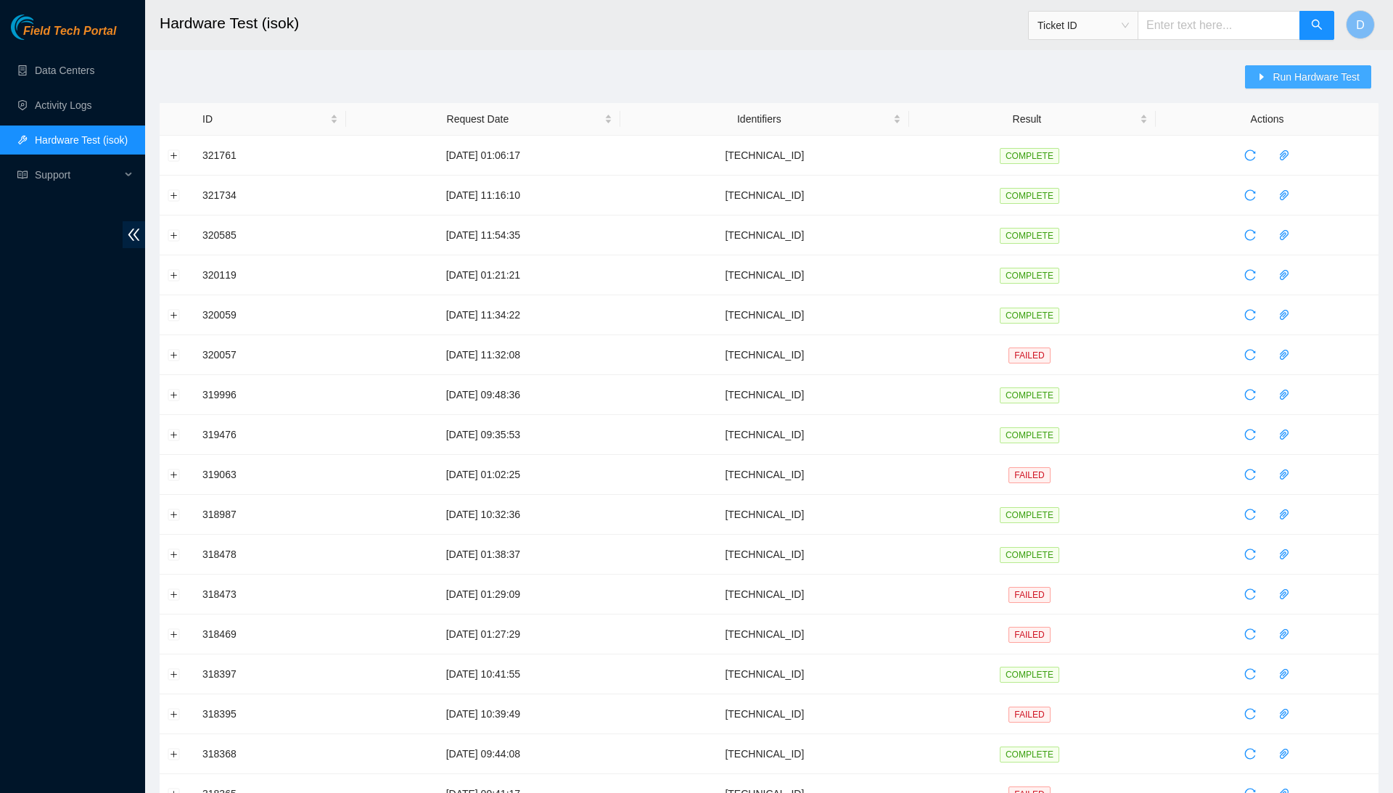
click at [1317, 85] on button "Run Hardware Test" at bounding box center [1308, 76] width 126 height 23
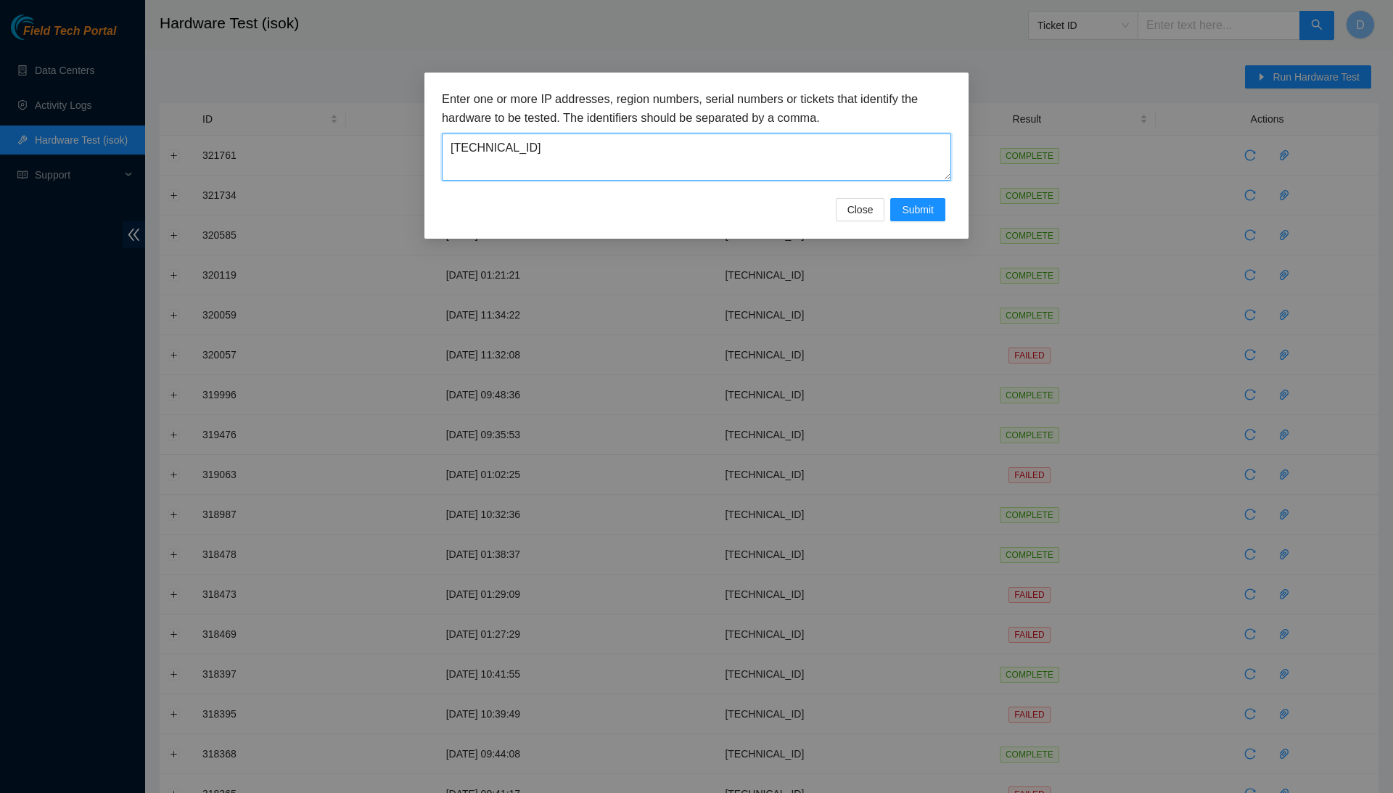
click at [828, 152] on textarea "23.33.87.52" at bounding box center [696, 156] width 509 height 47
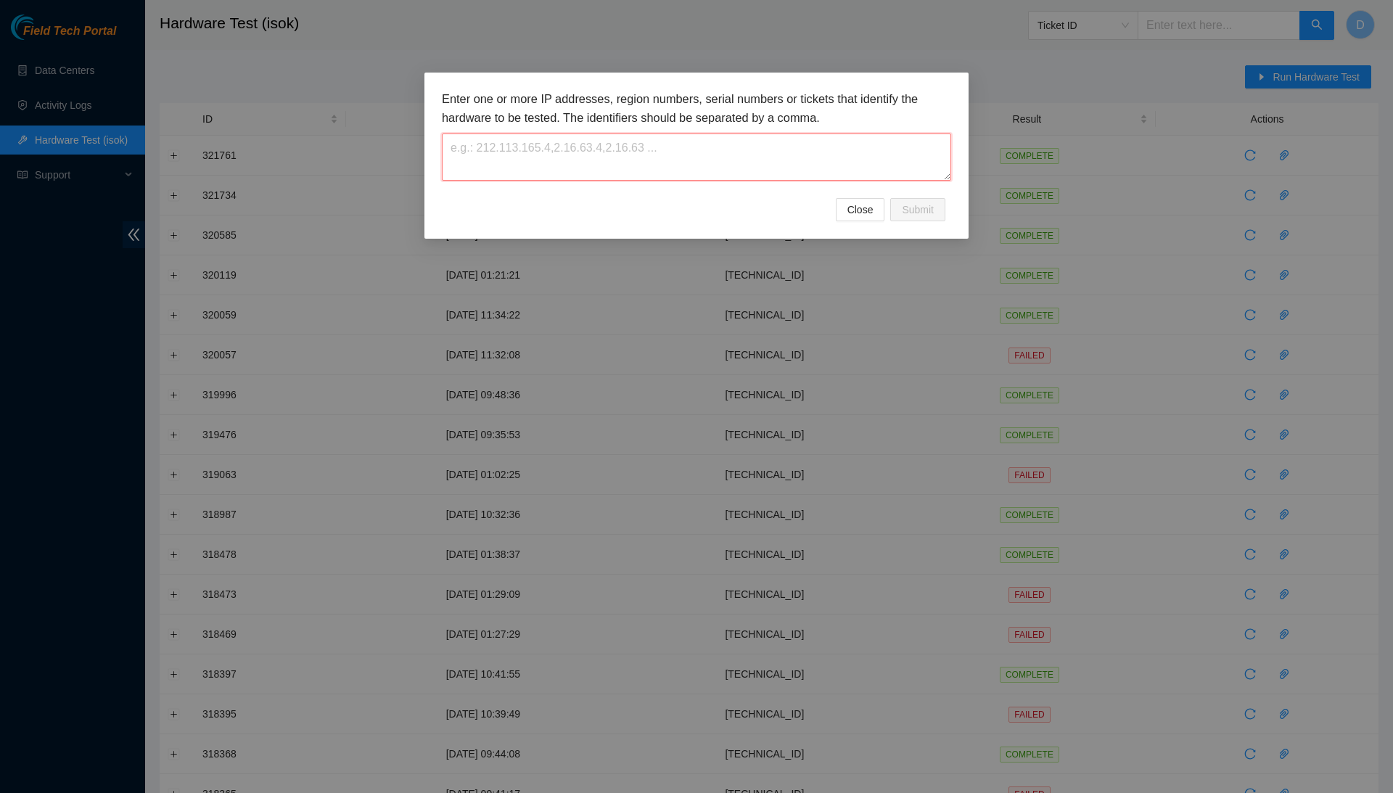
paste textarea "[TECHNICAL_ID]"
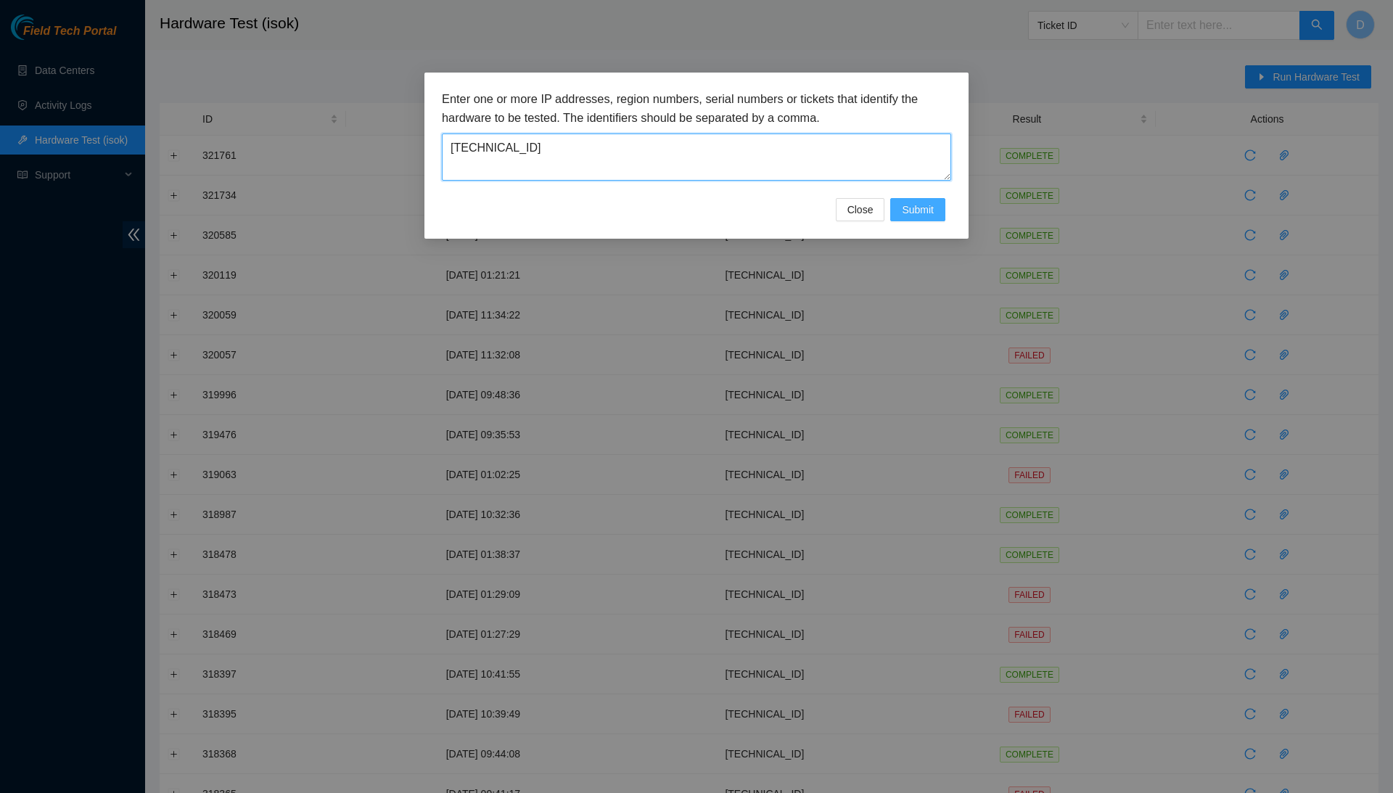
type textarea "[TECHNICAL_ID]"
click at [904, 207] on span "Submit" at bounding box center [918, 210] width 32 height 16
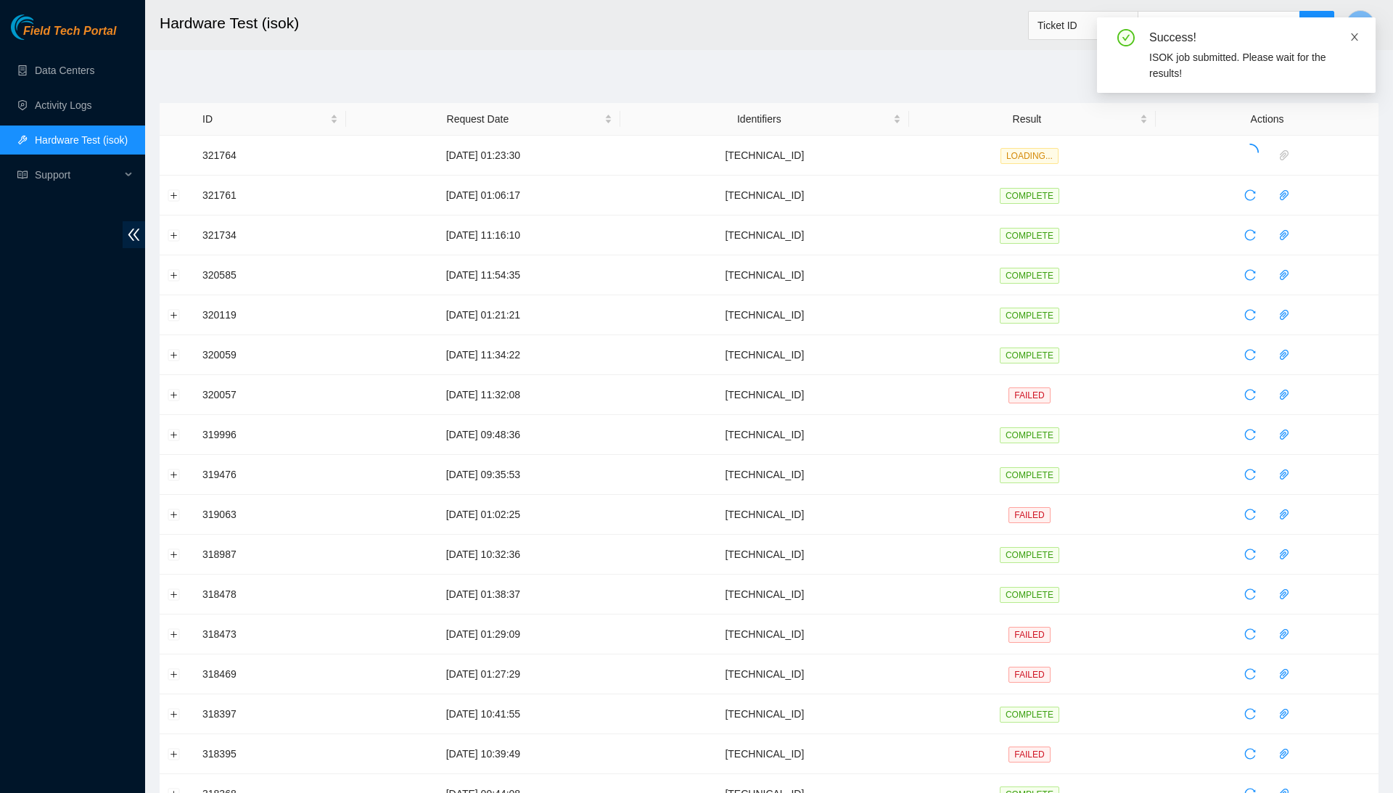
click at [1350, 36] on icon "close" at bounding box center [1354, 37] width 10 height 10
click at [171, 151] on button "Expand row" at bounding box center [174, 155] width 12 height 12
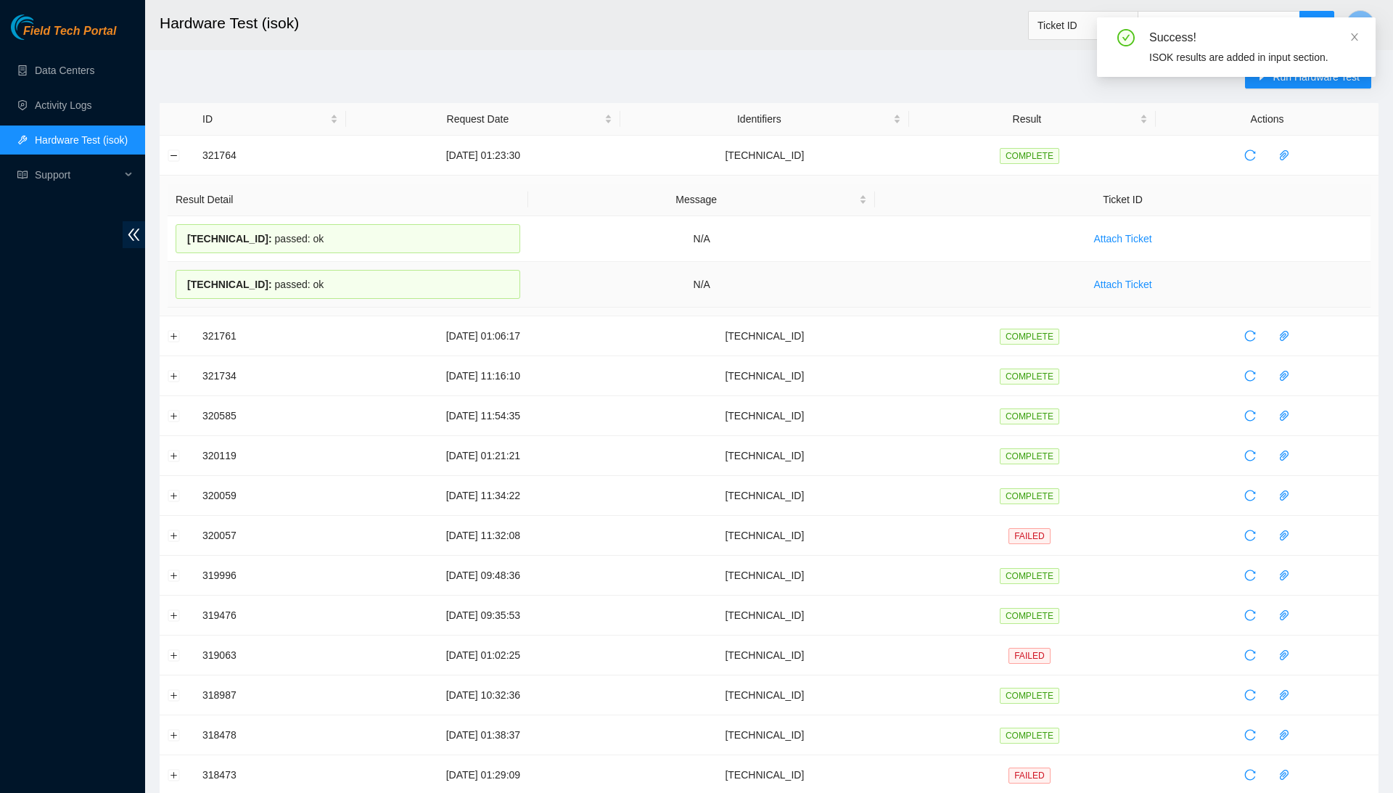
drag, startPoint x: 181, startPoint y: 233, endPoint x: 334, endPoint y: 279, distance: 159.7
click at [334, 279] on tbody "184.28.225.35 : passed: ok N/A Attach Ticket 184.28.225.34 : passed: ok N/A Att…" at bounding box center [769, 261] width 1202 height 91
copy tbody "184.28.225.35 : passed: ok N/A Attach Ticket 184.28.225.34 : passed: ok"
